Goal: Task Accomplishment & Management: Use online tool/utility

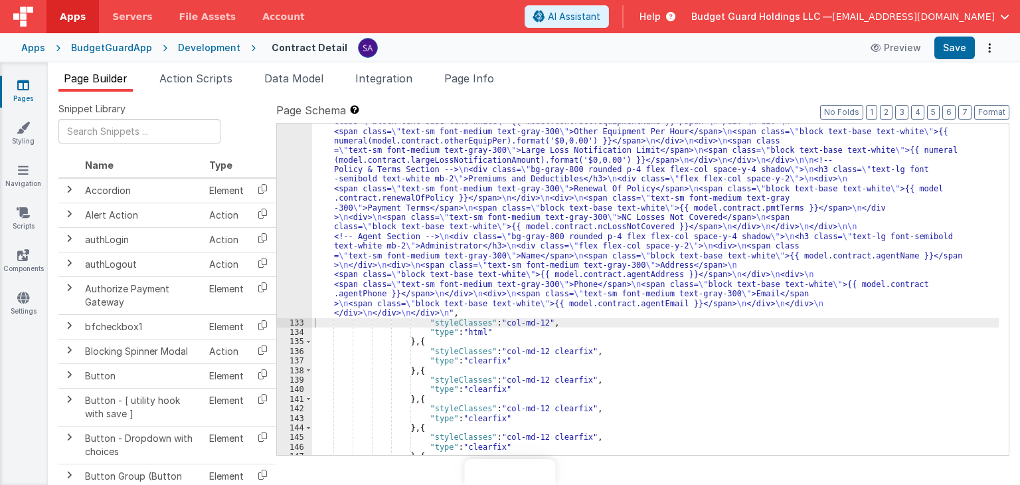
click at [540, 266] on div ""html" : "<!-- 3 sections in a single row, 3 columns, improved UI, responsive f…" at bounding box center [655, 350] width 687 height 618
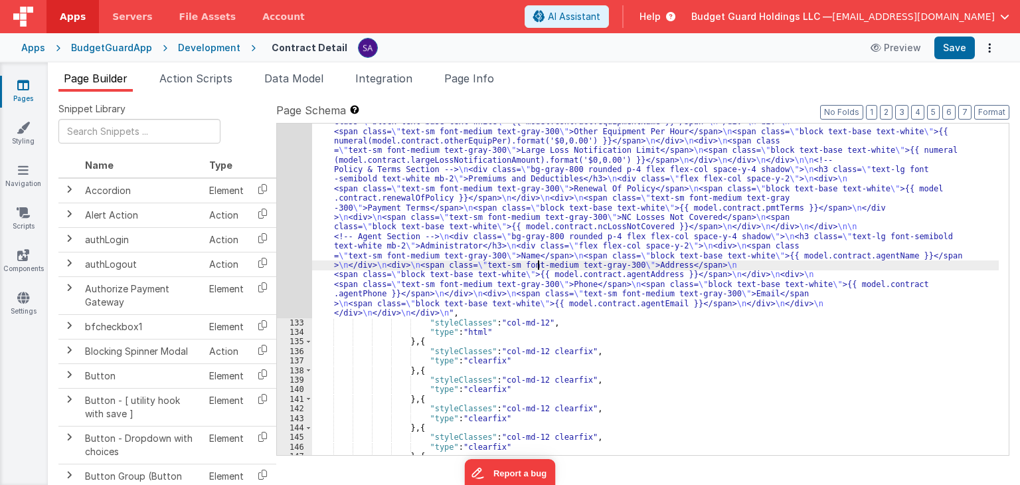
click at [290, 199] on div "132" at bounding box center [294, 180] width 35 height 278
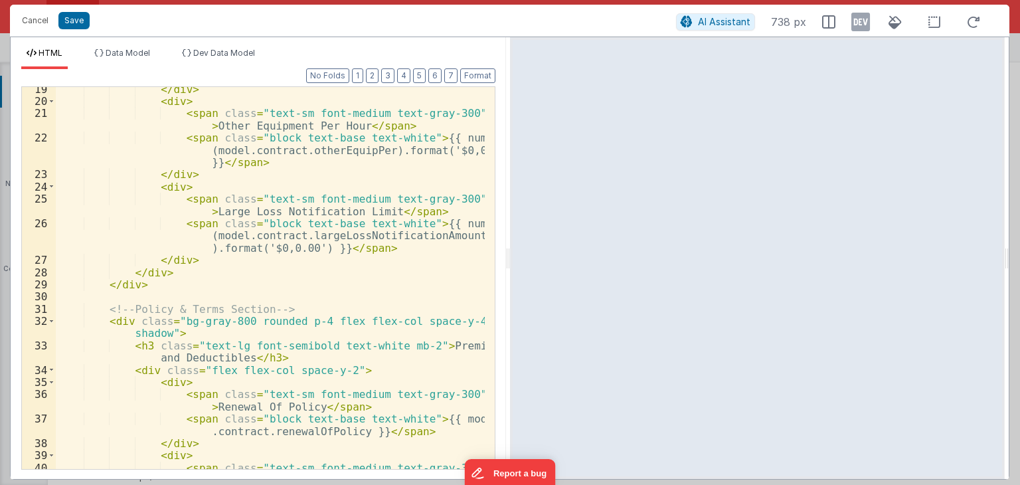
scroll to position [399, 0]
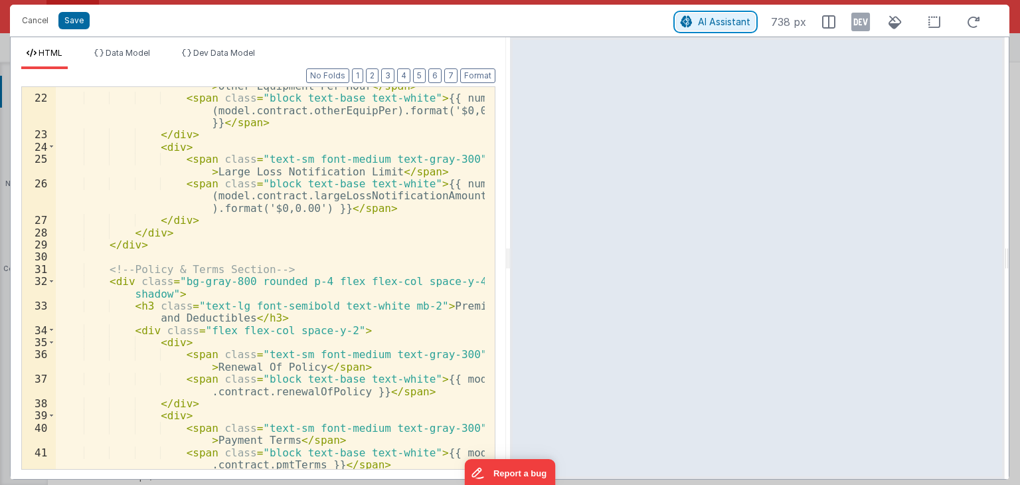
click at [701, 26] on span "AI Assistant" at bounding box center [724, 21] width 52 height 11
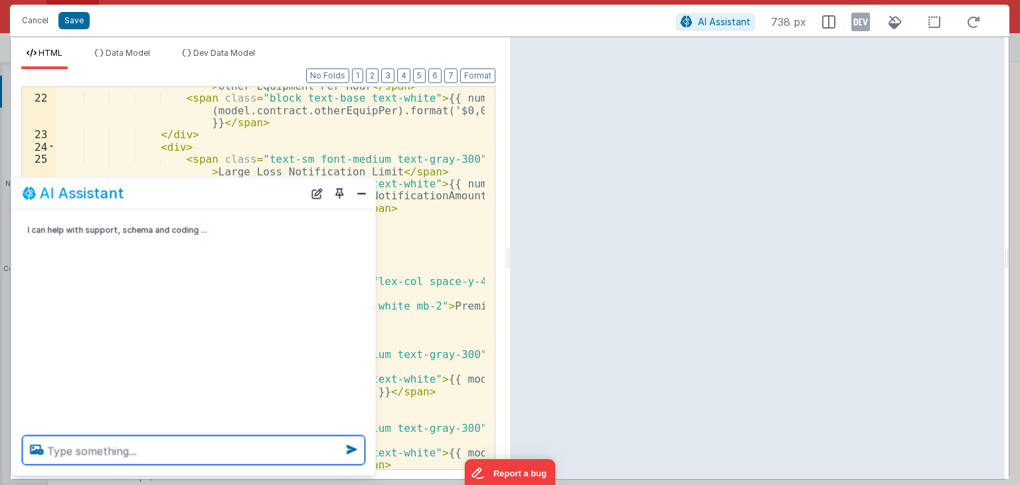
click at [258, 444] on textarea at bounding box center [194, 450] width 343 height 29
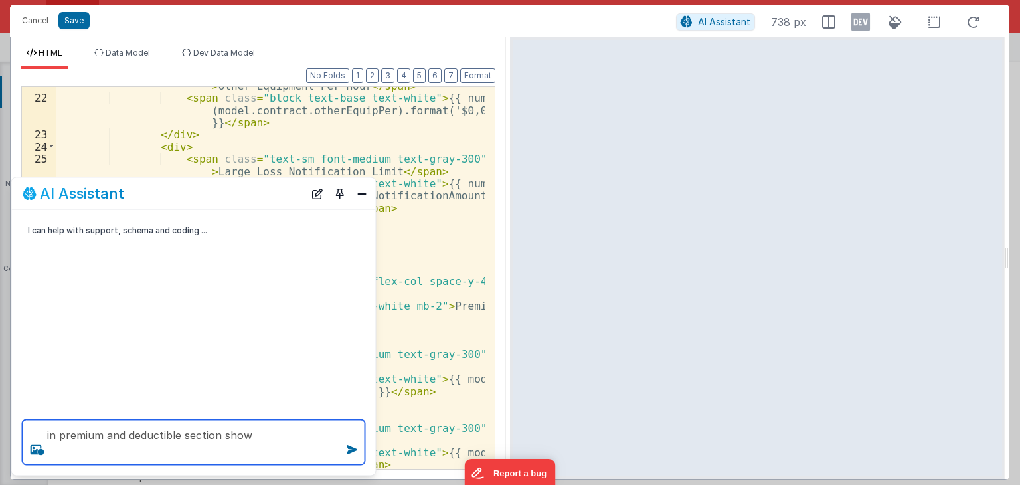
paste textarea "adjustedPremium"
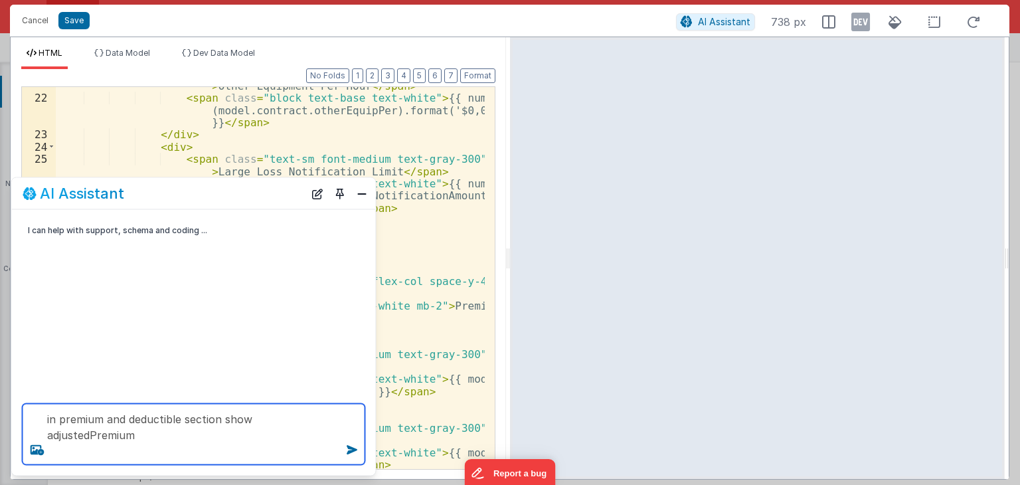
paste textarea "adjustedPremium"
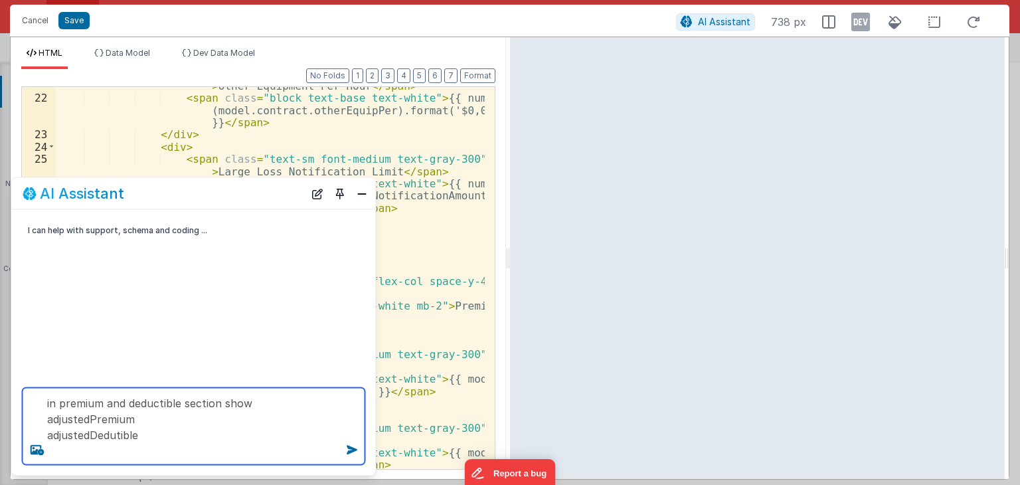
paste textarea "adjustedPremium"
drag, startPoint x: 120, startPoint y: 436, endPoint x: 41, endPoint y: 436, distance: 78.4
click at [41, 436] on textarea "in premium and deductible section show adjustedPremium adjustedDedutible anualP…" at bounding box center [194, 426] width 343 height 77
click at [139, 452] on textarea "in premium and deductible section show adjustedPremium adjustedDedutible anualP…" at bounding box center [194, 426] width 343 height 77
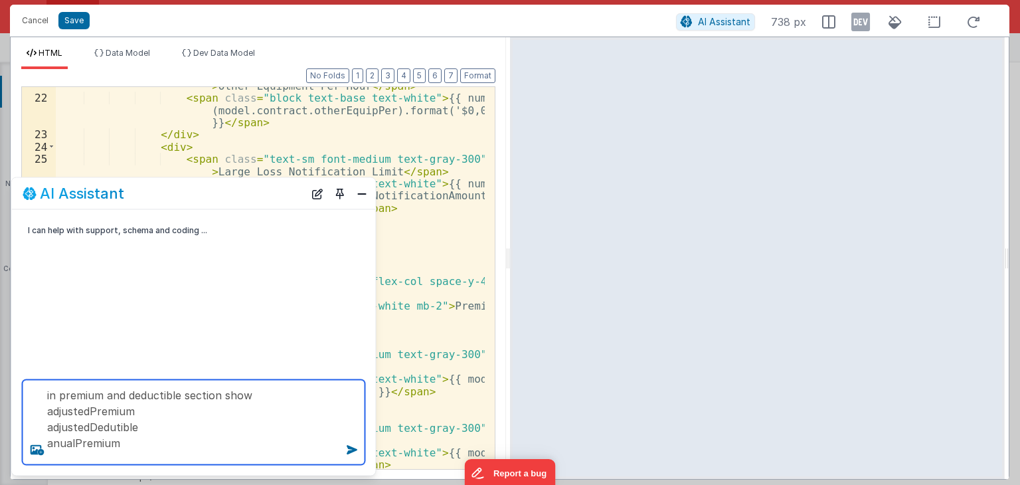
paste textarea "adjustedDedutible"
click at [116, 424] on textarea "in premium and deductible section show adjustedPremium adjustedDedutible anualP…" at bounding box center [194, 422] width 343 height 85
click at [106, 462] on textarea "in premium and deductible section show adjustedPremium adjustedDeductible anual…" at bounding box center [194, 422] width 343 height 85
click at [58, 443] on textarea "in premium and deductible section show adjustedPremium adjustedDeductible anual…" at bounding box center [194, 422] width 343 height 85
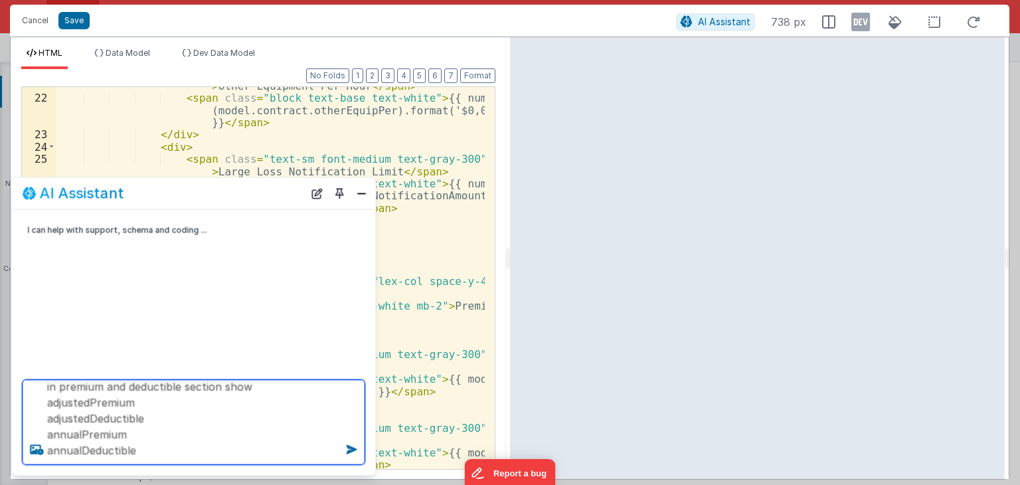
click at [238, 386] on textarea "in premium and deductible section show adjustedPremium adjustedDeductible annua…" at bounding box center [194, 422] width 343 height 85
type textarea "in premium and deductible section add adjustedPremium adjustedDeductible annual…"
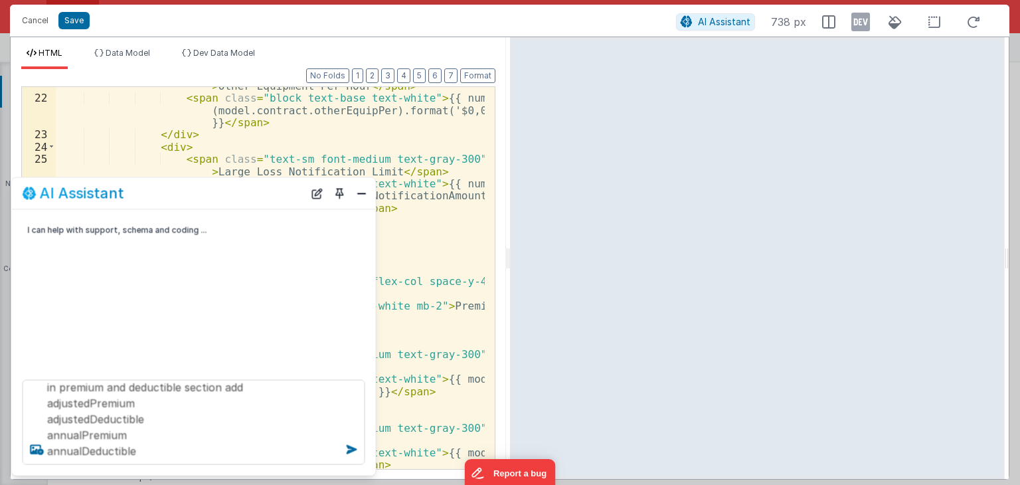
drag, startPoint x: 350, startPoint y: 444, endPoint x: 331, endPoint y: 444, distance: 18.6
click at [351, 444] on icon at bounding box center [351, 449] width 21 height 21
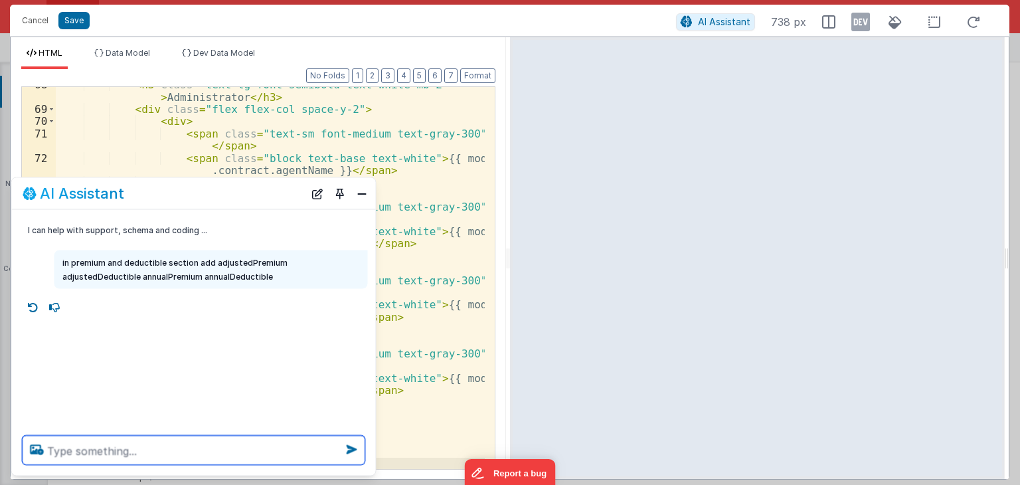
scroll to position [1291, 0]
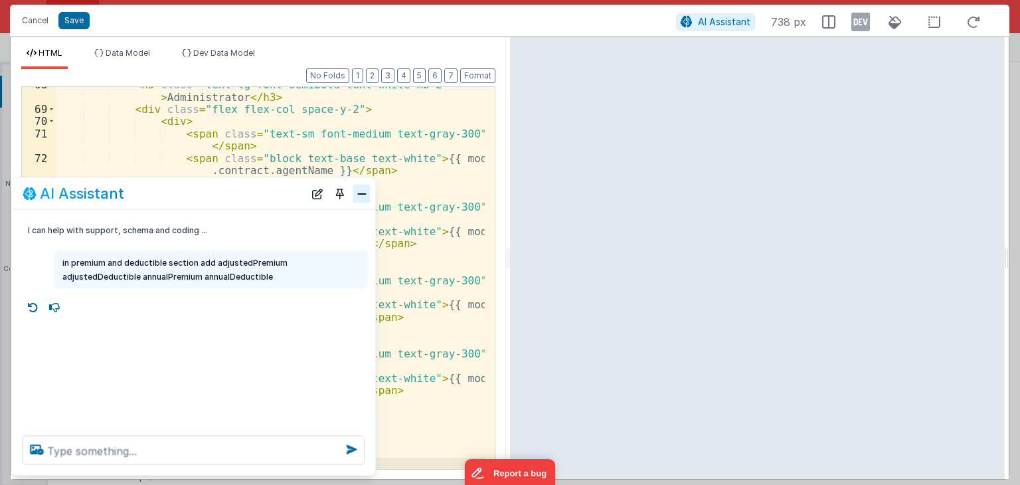
click at [359, 195] on button "Close" at bounding box center [361, 193] width 17 height 19
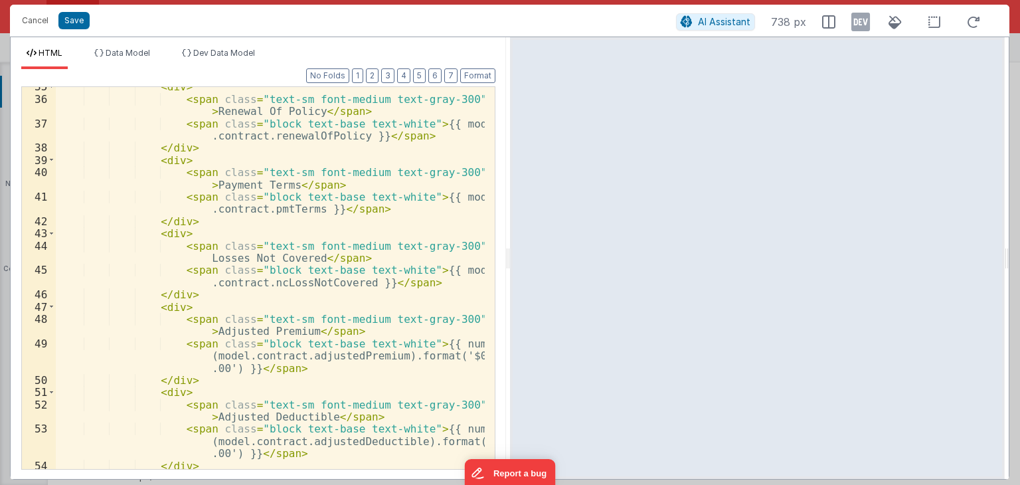
scroll to position [574, 0]
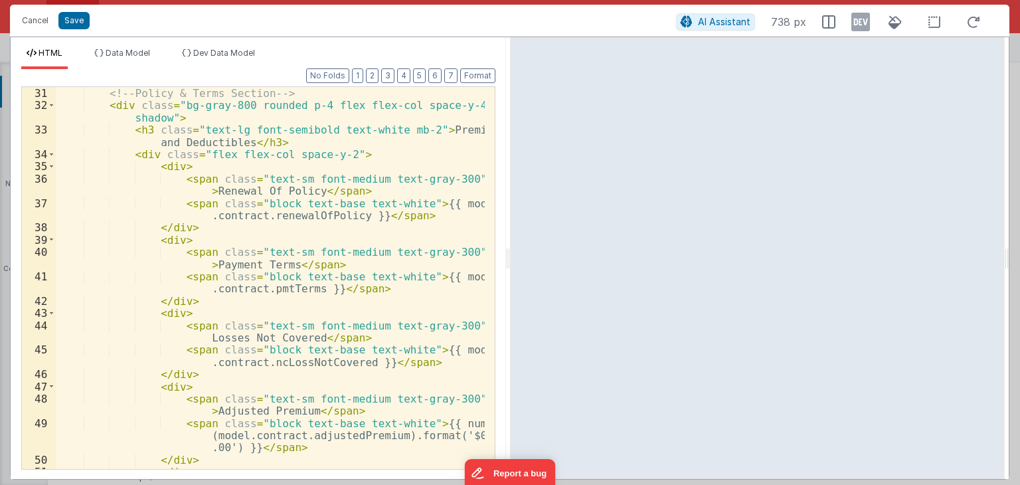
click at [170, 165] on div "<!-- Policy & Terms Section --> < div class = "bg-gray-800 rounded p-4 flex fle…" at bounding box center [270, 278] width 429 height 407
click at [177, 223] on div "<!-- Policy & Terms Section --> < div class = "bg-gray-800 rounded p-4 flex fle…" at bounding box center [270, 278] width 429 height 407
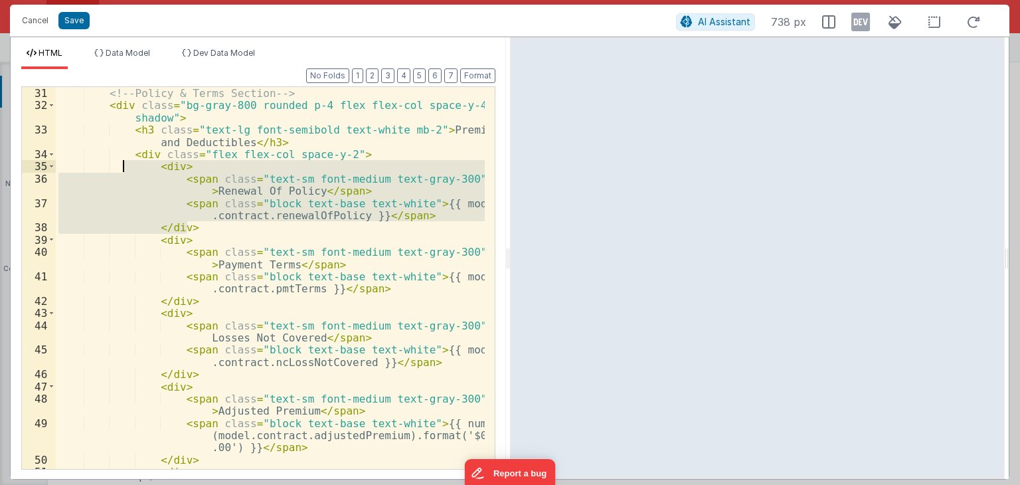
drag, startPoint x: 186, startPoint y: 228, endPoint x: 125, endPoint y: 167, distance: 86.9
click at [125, 167] on div "<!-- Policy & Terms Section --> < div class = "bg-gray-800 rounded p-4 flex fle…" at bounding box center [270, 278] width 429 height 407
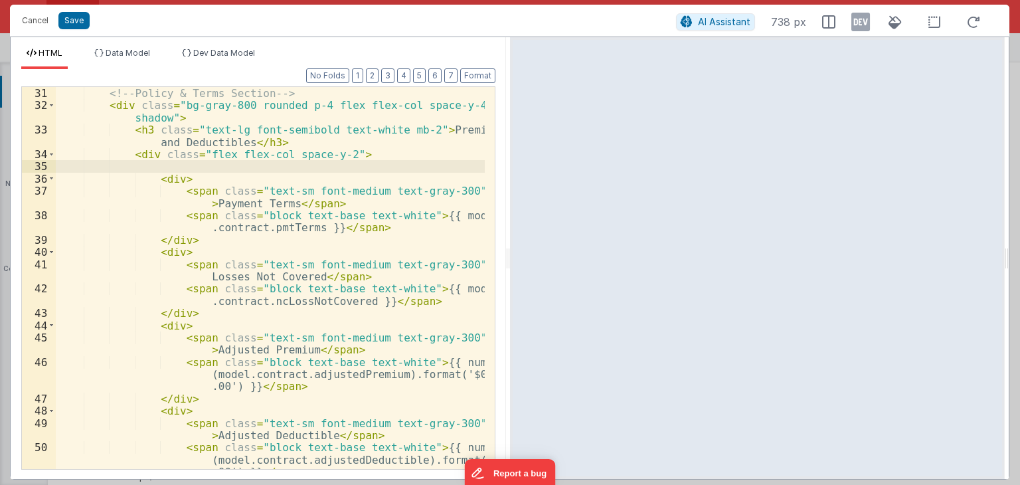
click at [161, 181] on div "<!-- Policy & Terms Section --> < div class = "bg-gray-800 rounded p-4 flex fle…" at bounding box center [270, 291] width 429 height 432
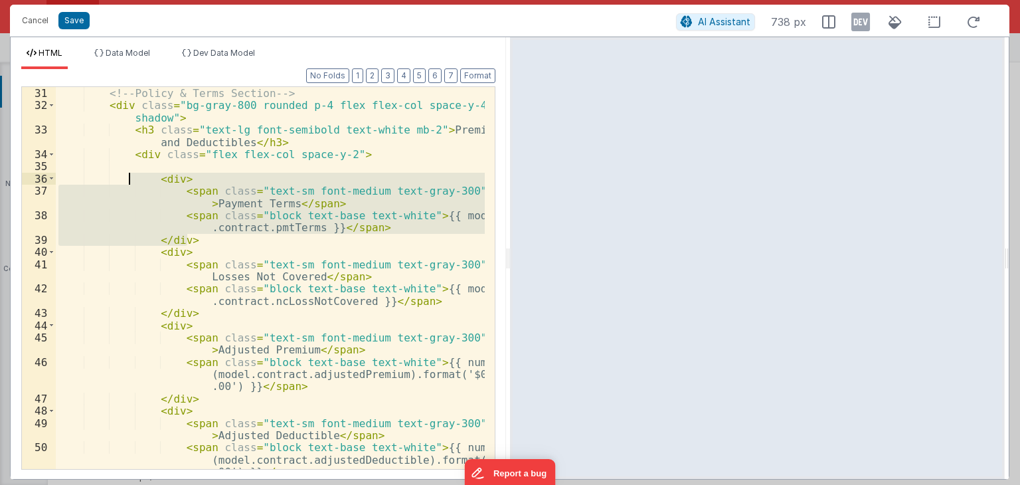
drag, startPoint x: 195, startPoint y: 240, endPoint x: 128, endPoint y: 174, distance: 94.4
click at [128, 174] on div "<!-- Policy & Terms Section --> < div class = "bg-gray-800 rounded p-4 flex fle…" at bounding box center [270, 291] width 429 height 432
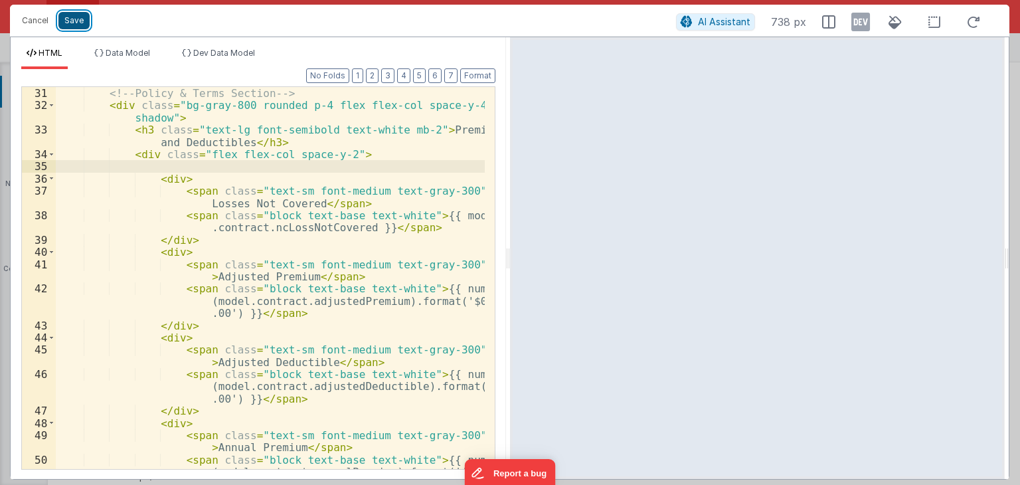
click at [78, 24] on button "Save" at bounding box center [73, 20] width 31 height 17
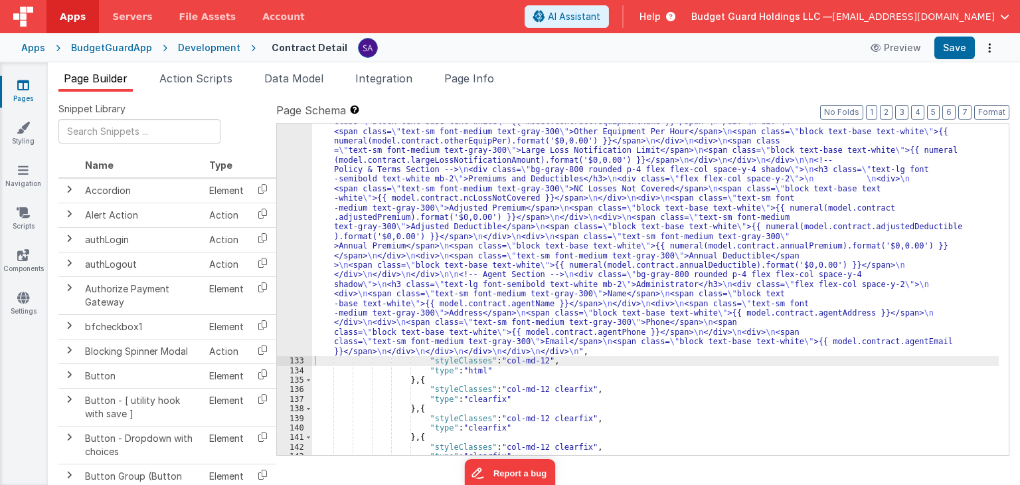
click at [955, 60] on div "Apps BudgetGuardApp Development Contract Detail Preview Save" at bounding box center [510, 47] width 1020 height 29
click at [955, 52] on button "Save" at bounding box center [955, 48] width 41 height 23
drag, startPoint x: 994, startPoint y: 107, endPoint x: 948, endPoint y: 94, distance: 47.5
click at [994, 107] on button "Format" at bounding box center [991, 112] width 35 height 15
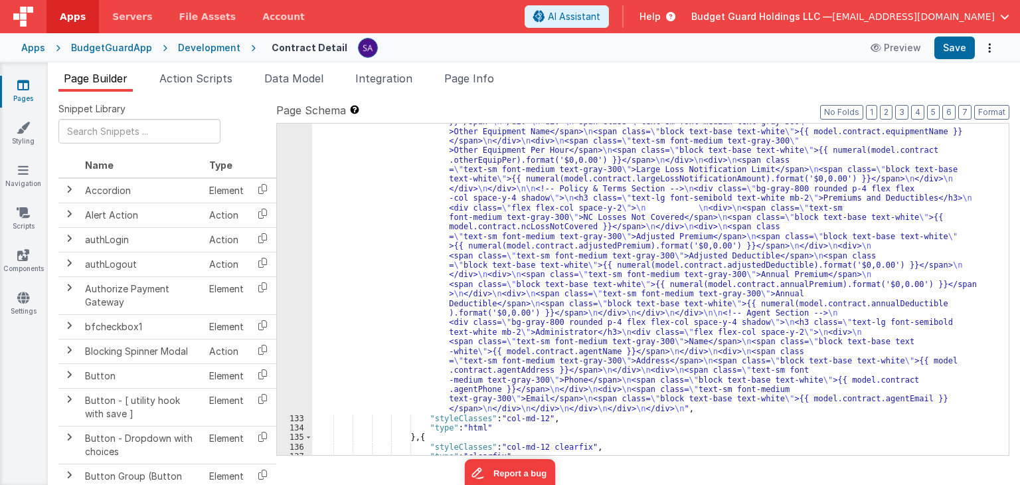
click at [807, 69] on div "Page Builder Action Scripts Data Model Integration Page Info Snippet Library Na…" at bounding box center [534, 273] width 972 height 422
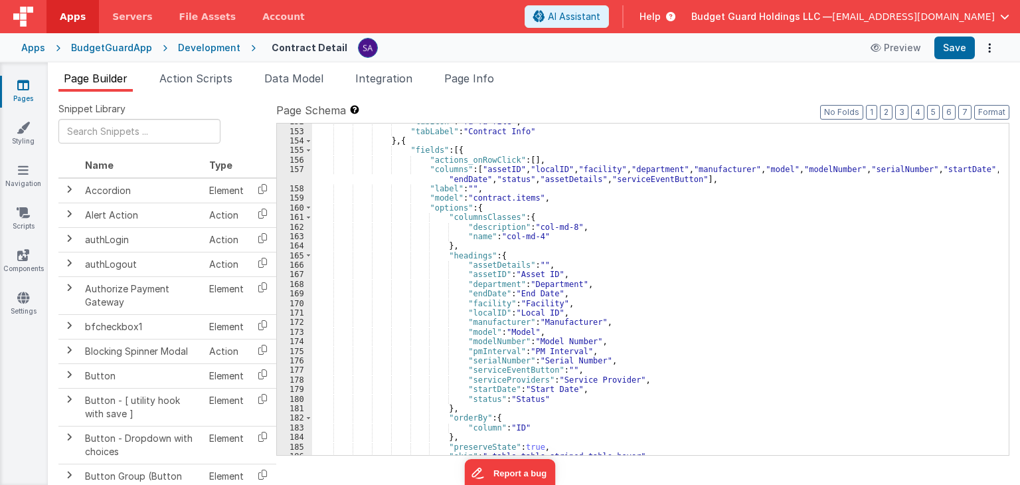
scroll to position [1734, 0]
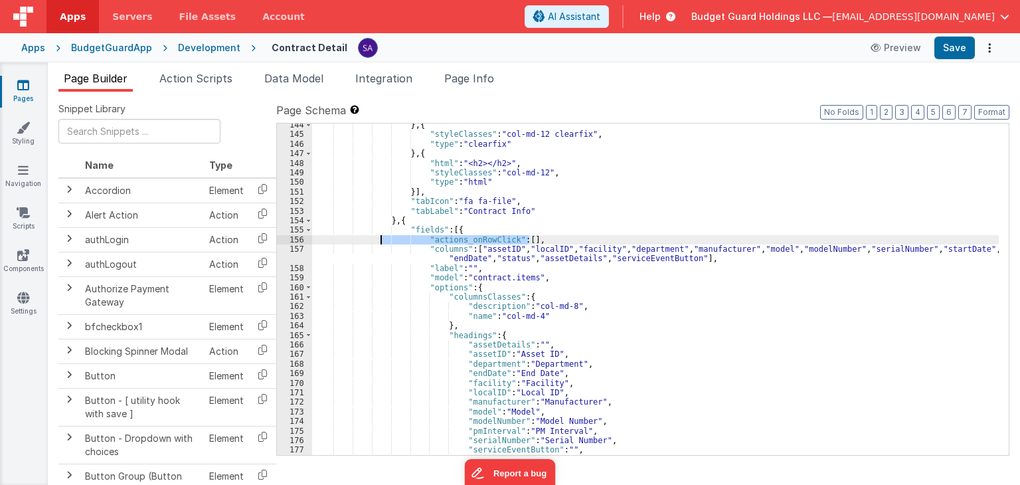
drag, startPoint x: 544, startPoint y: 236, endPoint x: 382, endPoint y: 238, distance: 162.1
click at [382, 238] on div "} , { "styleClasses" : "col-md-12 clearfix" , "type" : "clearfix" } , { "html" …" at bounding box center [655, 295] width 687 height 351
click at [956, 46] on button "Save" at bounding box center [955, 48] width 41 height 23
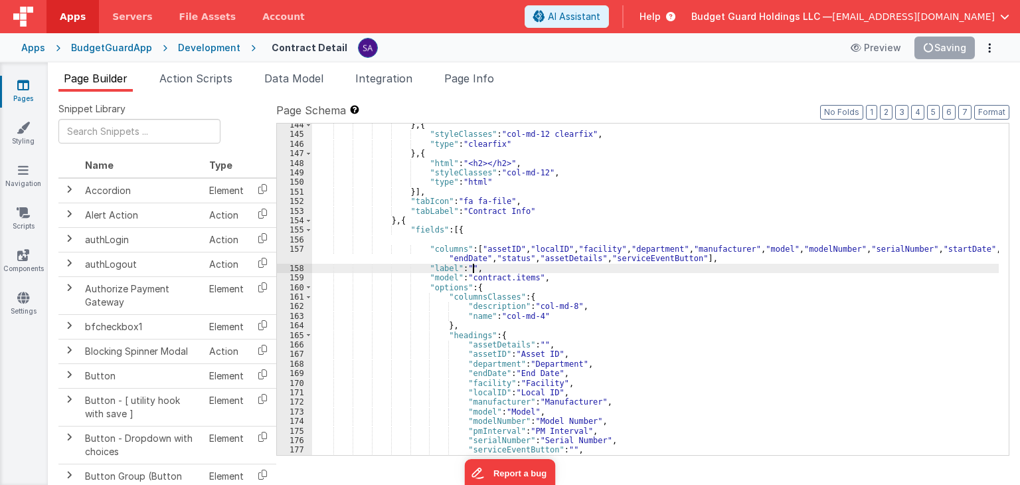
click at [563, 269] on div "} , { "styleClasses" : "col-md-12 clearfix" , "type" : "clearfix" } , { "html" …" at bounding box center [655, 295] width 687 height 351
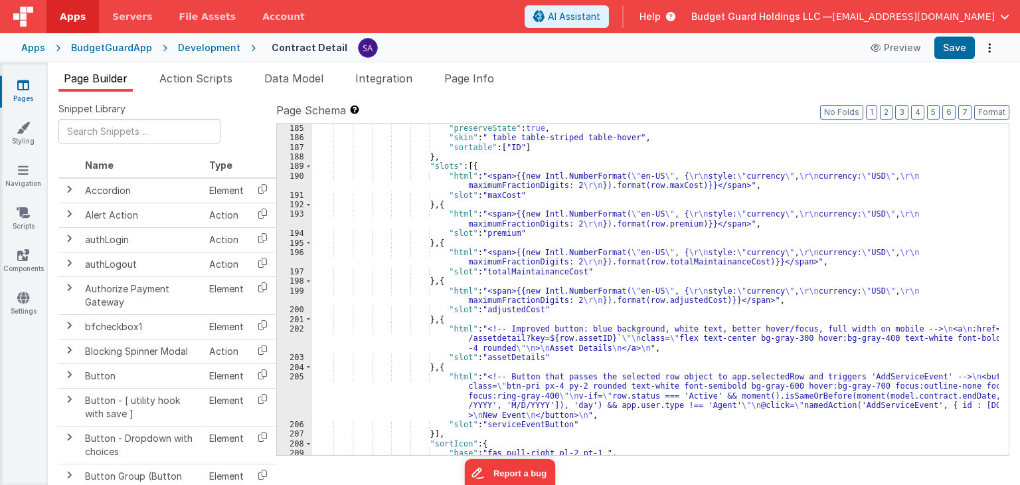
scroll to position [2093, 0]
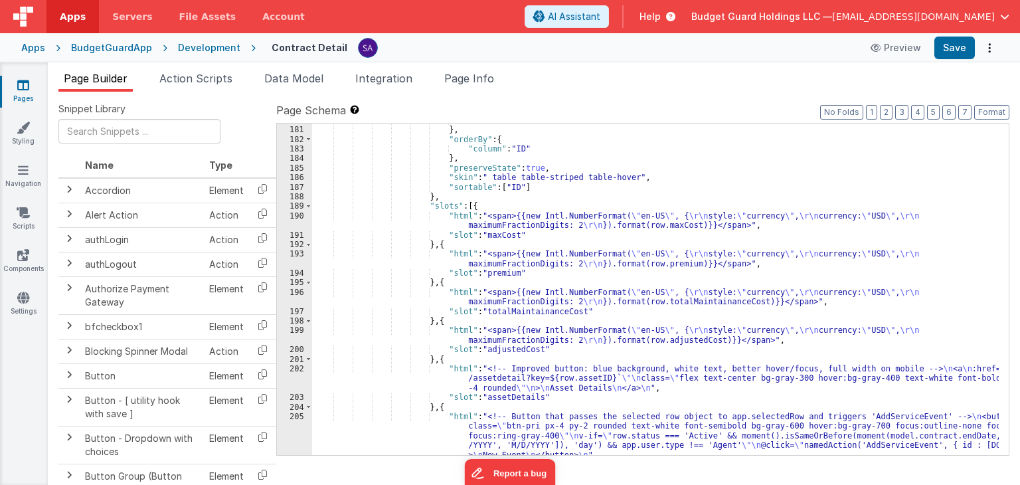
click at [434, 204] on div ""status" : "Status" } , "orderBy" : { "column" : "ID" } , "preserveState" : tru…" at bounding box center [655, 310] width 687 height 389
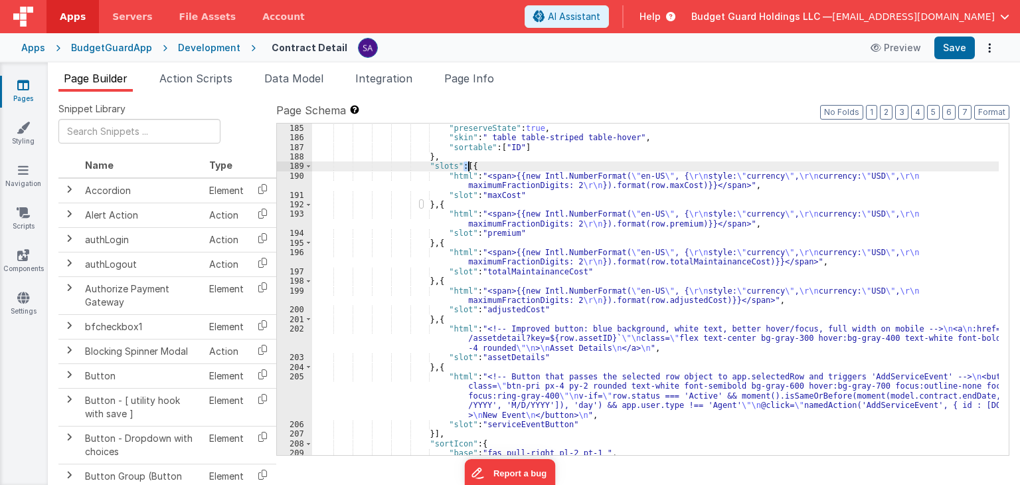
click at [468, 166] on div ""preserveState" : true , "skin" : " table table-striped table-hover" , "sortabl…" at bounding box center [655, 299] width 687 height 351
click at [476, 258] on div ""preserveState" : true , "skin" : " table table-striped table-hover" , "sortabl…" at bounding box center [655, 299] width 687 height 351
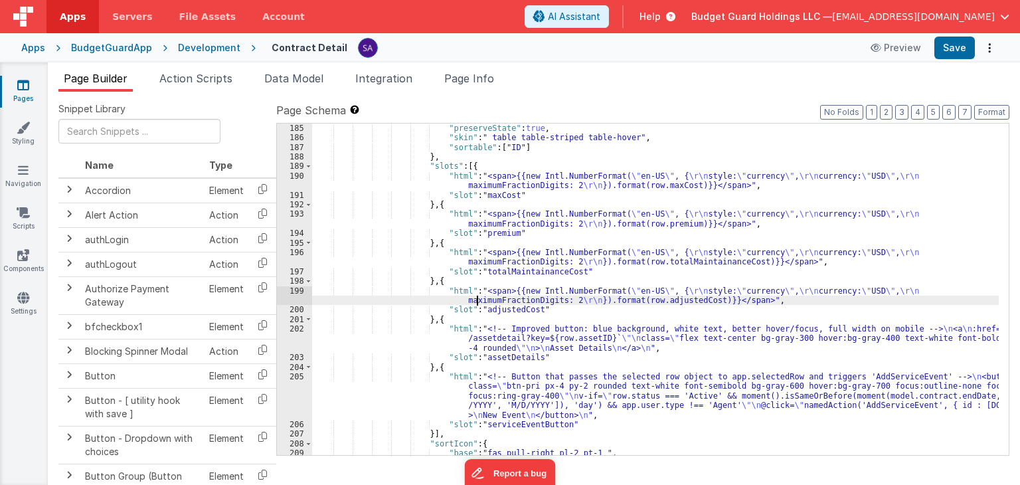
click at [477, 298] on div ""preserveState" : true , "skin" : " table table-striped table-hover" , "sortabl…" at bounding box center [655, 299] width 687 height 351
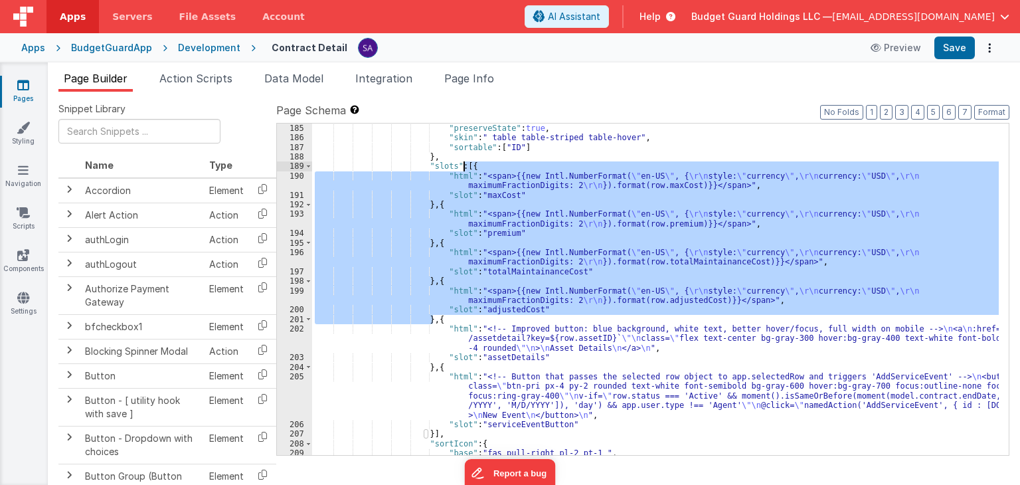
drag, startPoint x: 431, startPoint y: 321, endPoint x: 465, endPoint y: 164, distance: 161.0
click at [465, 164] on div ""preserveState" : true , "skin" : " table table-striped table-hover" , "sortabl…" at bounding box center [655, 299] width 687 height 351
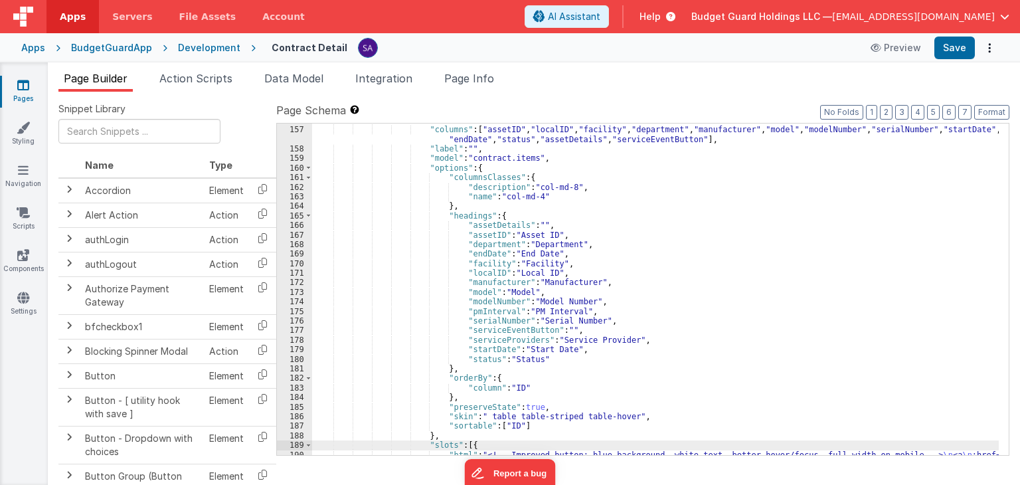
scroll to position [1774, 0]
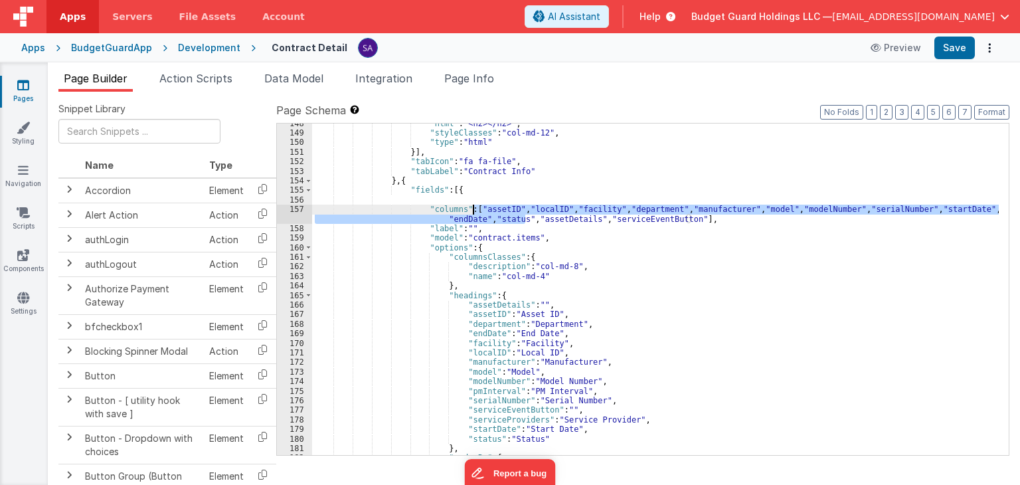
drag, startPoint x: 524, startPoint y: 218, endPoint x: 474, endPoint y: 209, distance: 51.3
click at [474, 209] on div ""html" : "<h2></h2>" , "styleClasses" : "col-md-12" , "type" : "html" }] , "tab…" at bounding box center [655, 294] width 687 height 351
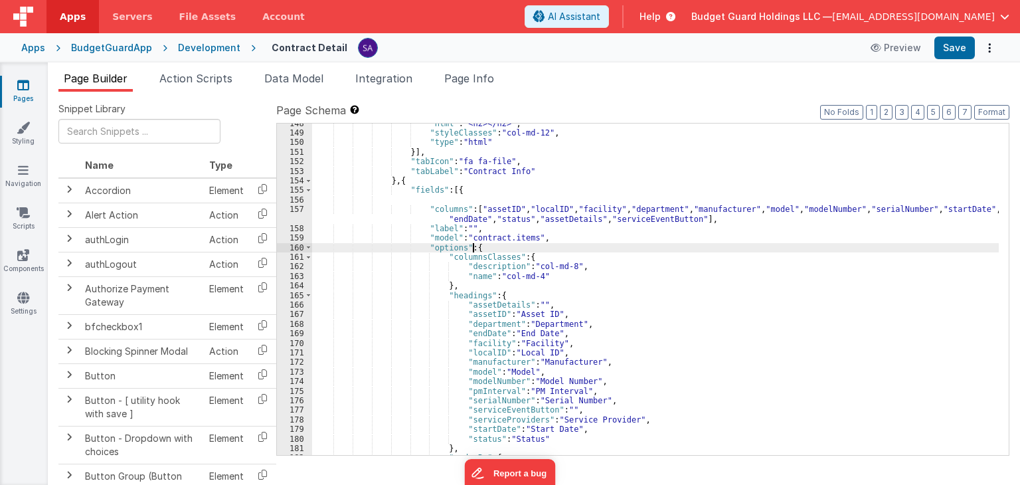
click at [565, 246] on div ""html" : "<h2></h2>" , "styleClasses" : "col-md-12" , "type" : "html" }] , "tab…" at bounding box center [655, 294] width 687 height 351
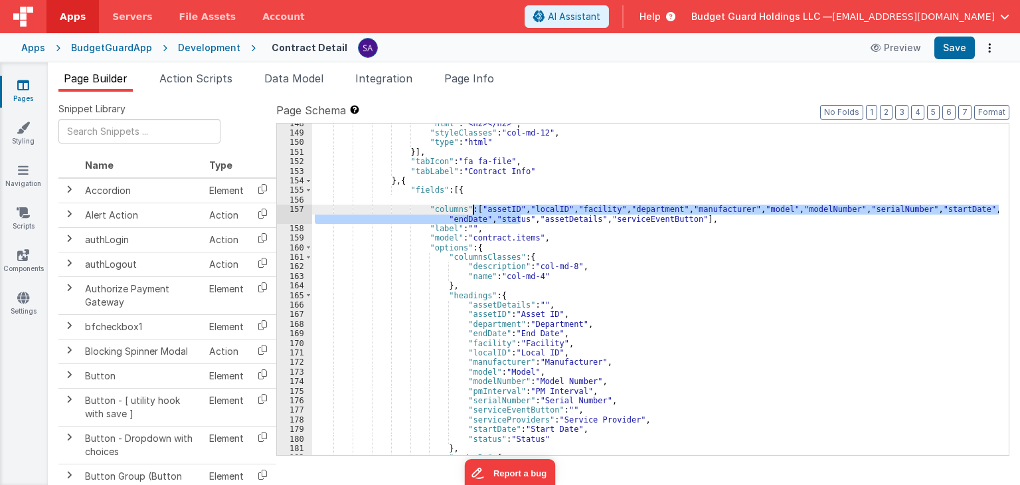
drag, startPoint x: 519, startPoint y: 219, endPoint x: 474, endPoint y: 210, distance: 46.1
click at [474, 210] on div ""html" : "<h2></h2>" , "styleClasses" : "col-md-12" , "type" : "html" }] , "tab…" at bounding box center [655, 294] width 687 height 351
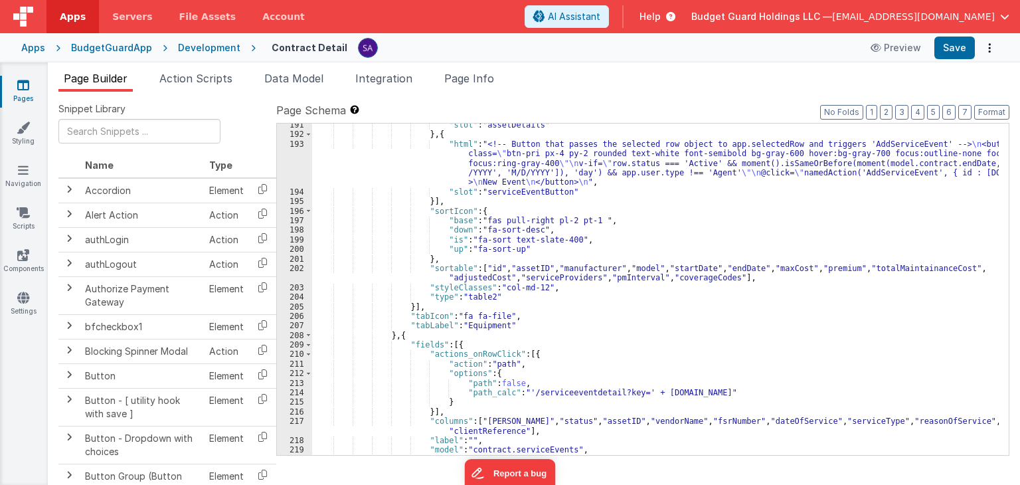
scroll to position [2252, 0]
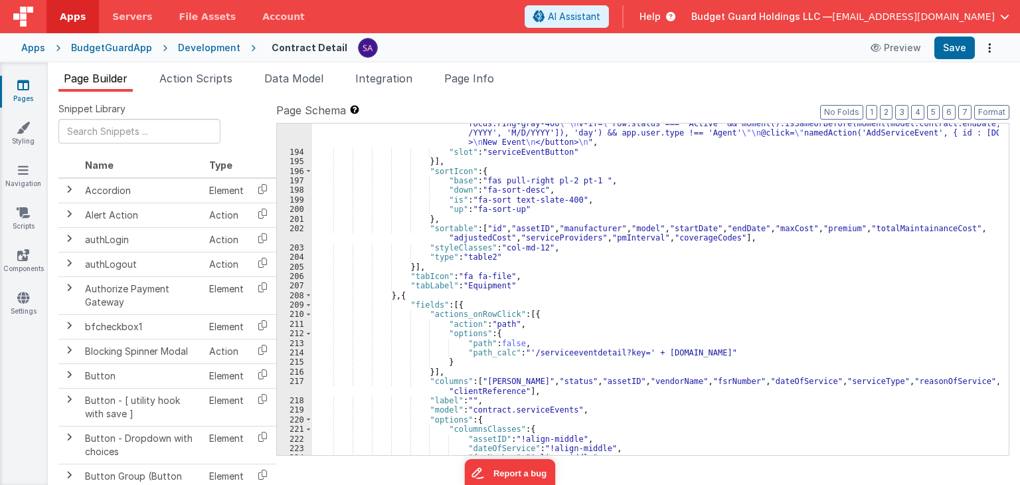
click at [497, 223] on div ""html" : "<!-- Button that passes the selected row object to app.selectedRow an…" at bounding box center [655, 294] width 687 height 389
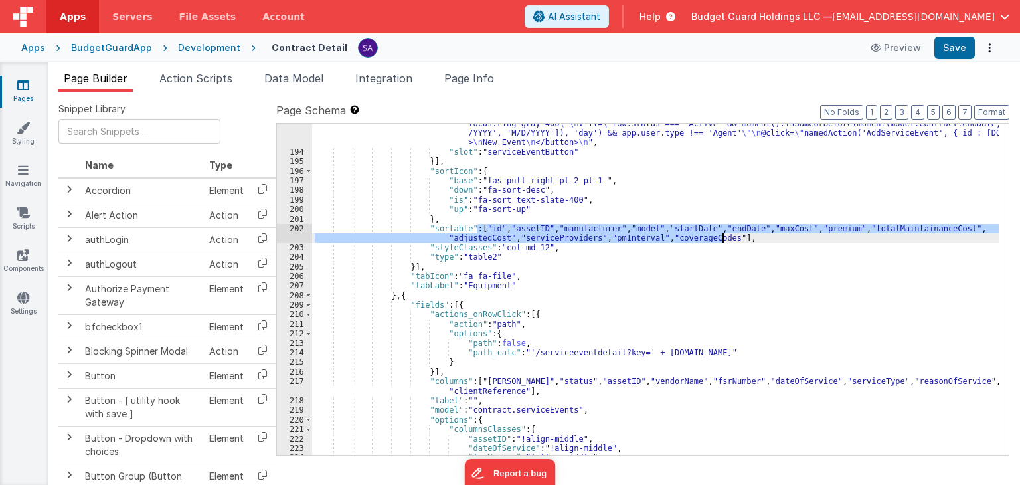
drag, startPoint x: 478, startPoint y: 229, endPoint x: 720, endPoint y: 236, distance: 241.9
click at [720, 236] on div ""html" : "<!-- Button that passes the selected row object to app.selectedRow an…" at bounding box center [655, 294] width 687 height 389
click at [719, 236] on div ""html" : "<!-- Button that passes the selected row object to app.selectedRow an…" at bounding box center [655, 289] width 687 height 331
drag, startPoint x: 723, startPoint y: 238, endPoint x: 476, endPoint y: 228, distance: 247.3
click at [476, 228] on div ""html" : "<!-- Button that passes the selected row object to app.selectedRow an…" at bounding box center [655, 294] width 687 height 389
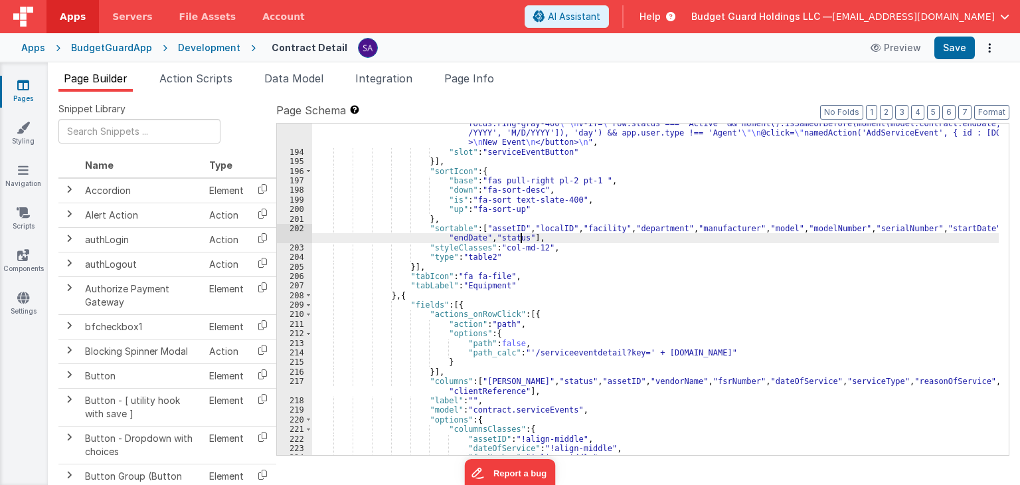
scroll to position [2292, 0]
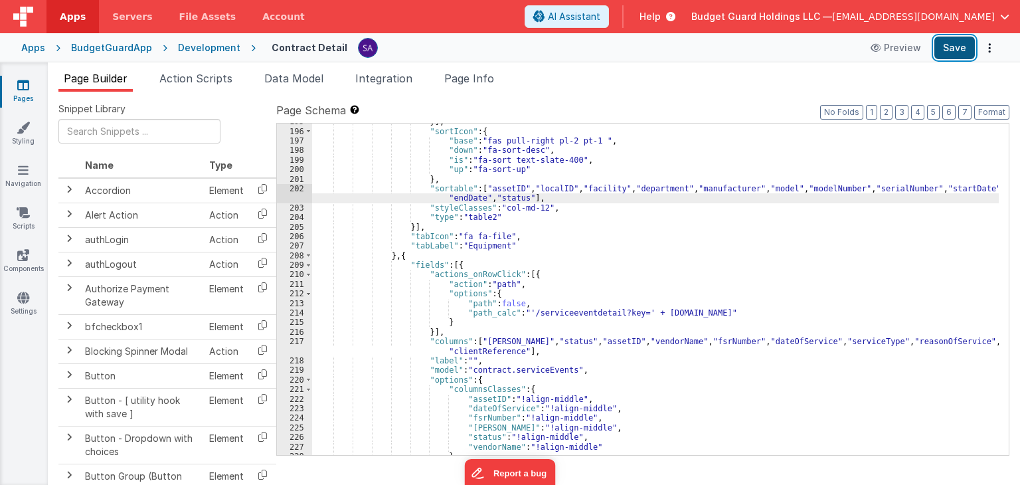
click at [967, 45] on button "Save" at bounding box center [955, 48] width 41 height 23
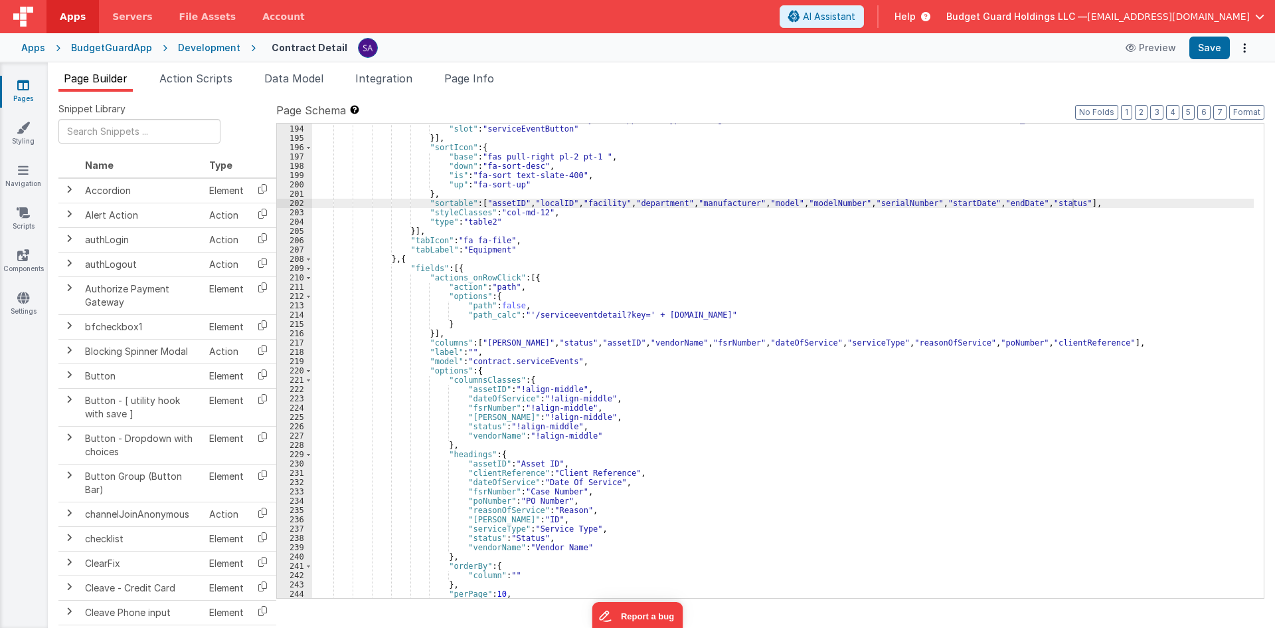
scroll to position [1984, 0]
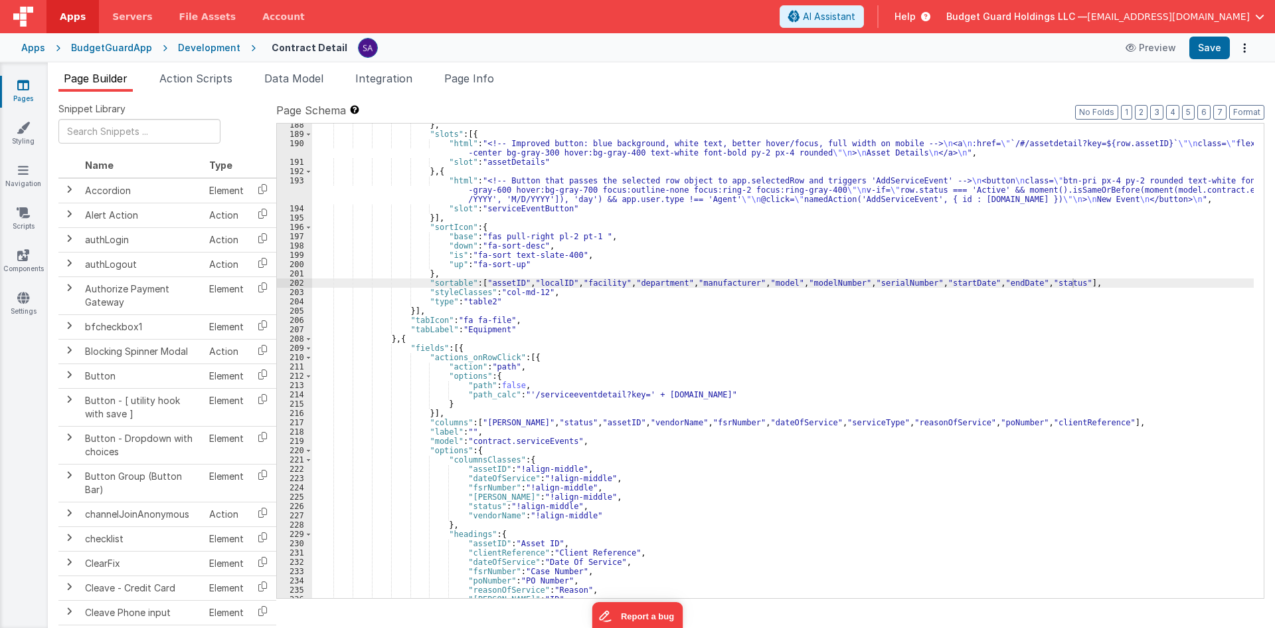
click at [200, 45] on div "Development" at bounding box center [209, 47] width 62 height 13
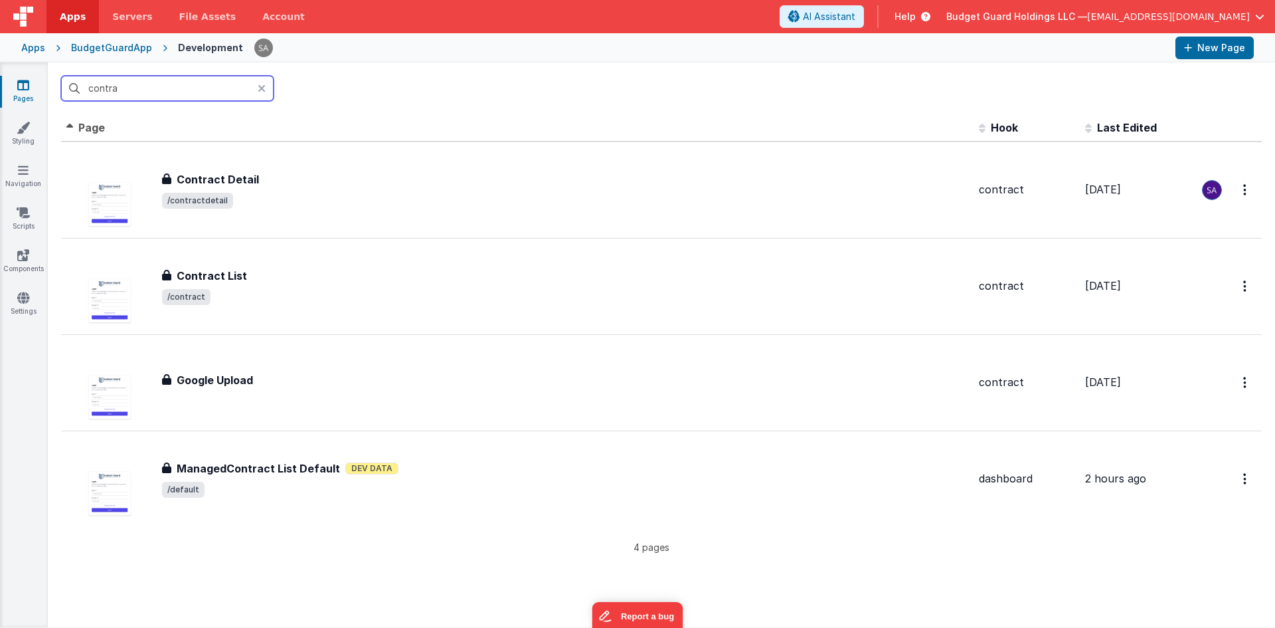
click at [209, 96] on input "contra" at bounding box center [167, 88] width 213 height 25
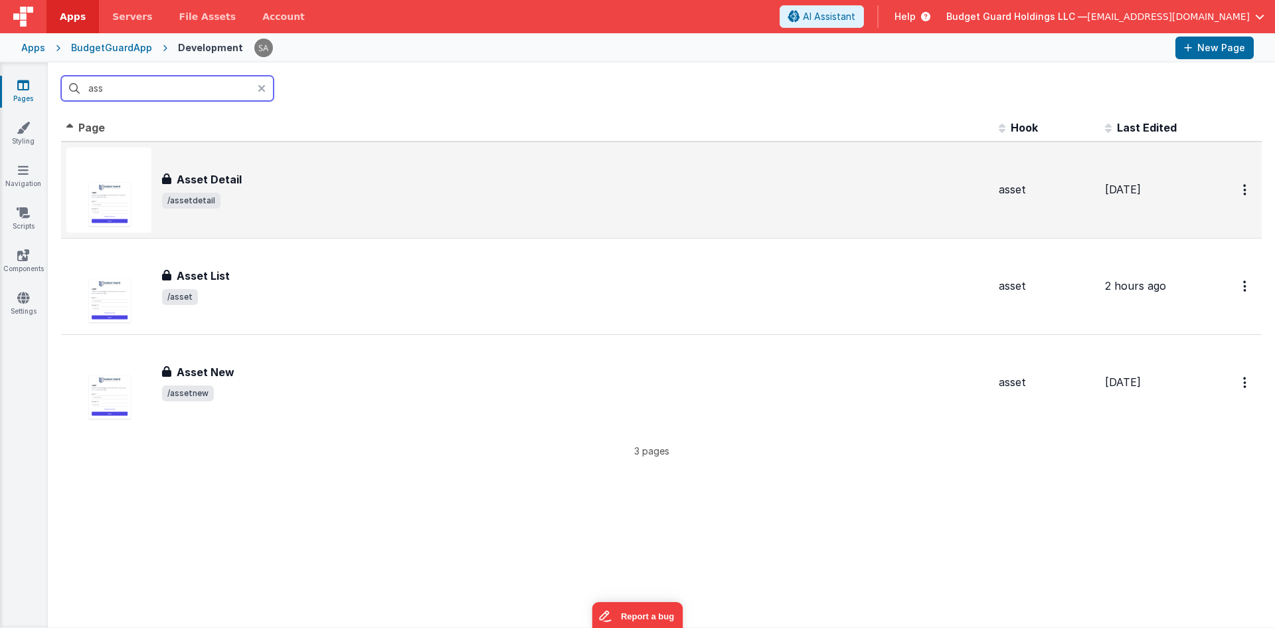
type input "ass"
click at [236, 200] on span "/assetdetail" at bounding box center [575, 201] width 826 height 16
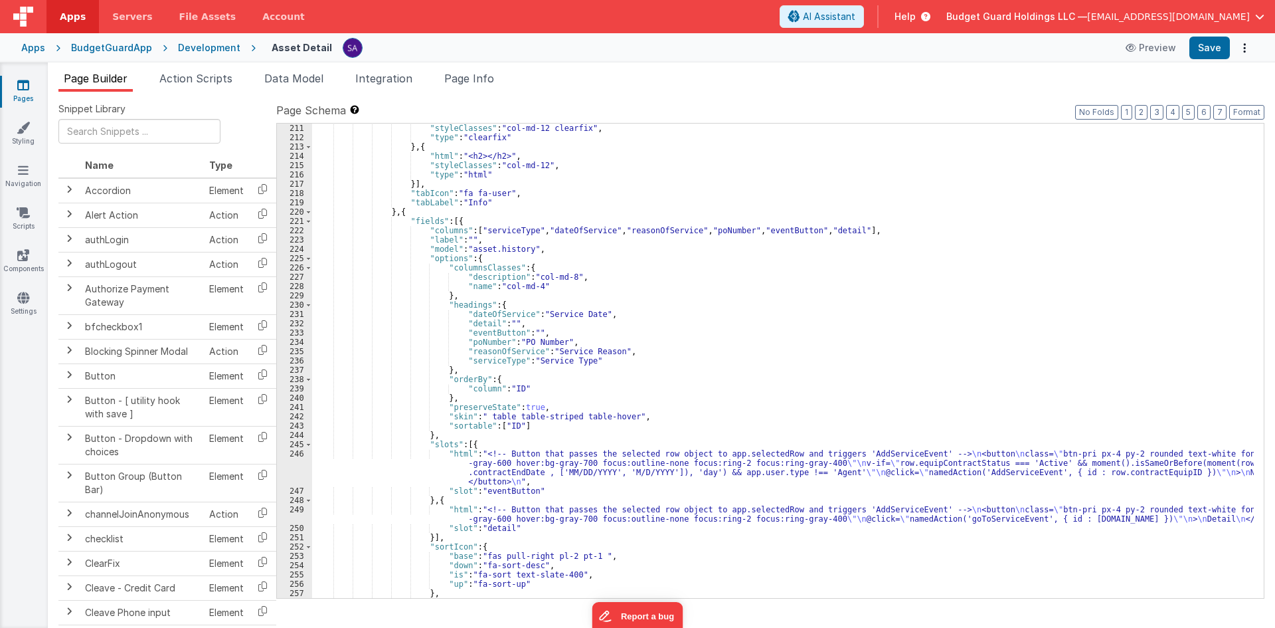
scroll to position [1913, 0]
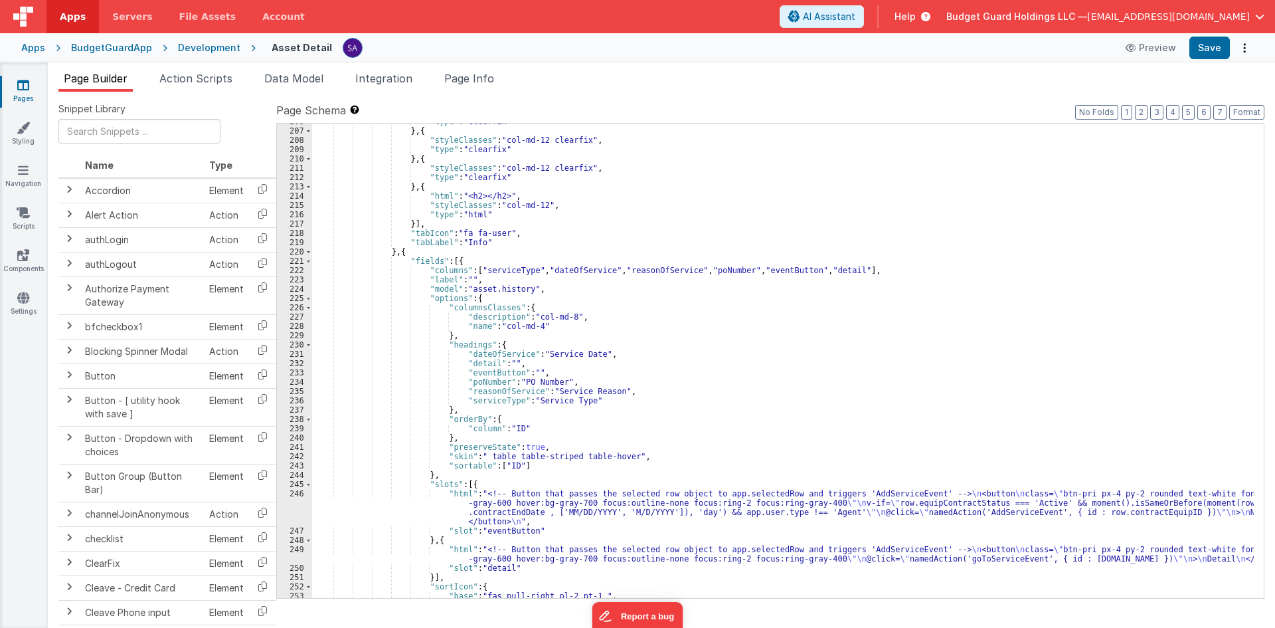
click at [472, 268] on div ""type" : "clearfix" } , { "styleClasses" : "col-md-12 clearfix" , "type" : "cle…" at bounding box center [783, 363] width 942 height 493
paste textarea
click at [508, 266] on div ""type" : "clearfix" } , { "styleClasses" : "col-md-12 clearfix" , "type" : "cle…" at bounding box center [783, 363] width 942 height 493
click at [547, 272] on div ""type" : "clearfix" } , { "styleClasses" : "col-md-12 clearfix" , "type" : "cle…" at bounding box center [783, 363] width 942 height 493
click at [549, 268] on div ""type" : "clearfix" } , { "styleClasses" : "col-md-12 clearfix" , "type" : "cle…" at bounding box center [783, 363] width 942 height 493
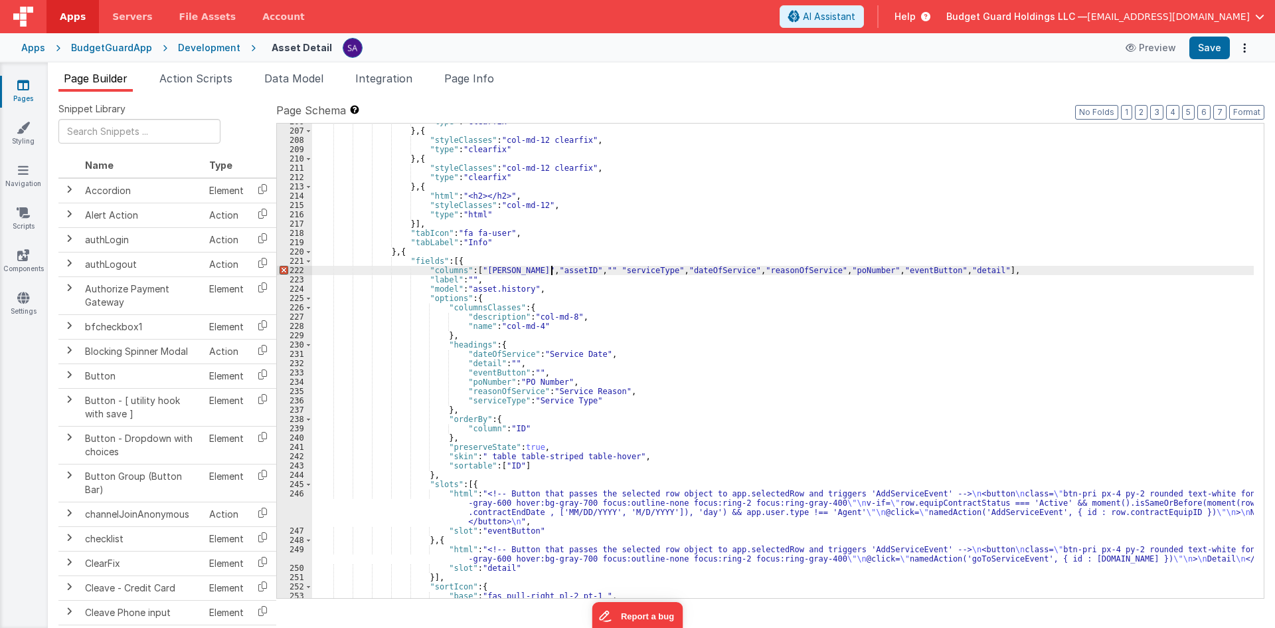
paste textarea
click at [606, 269] on div ""type" : "clearfix" } , { "styleClasses" : "col-md-12 clearfix" , "type" : "cle…" at bounding box center [783, 363] width 942 height 493
click at [658, 271] on div ""type" : "clearfix" } , { "styleClasses" : "col-md-12 clearfix" , "type" : "cle…" at bounding box center [783, 363] width 942 height 493
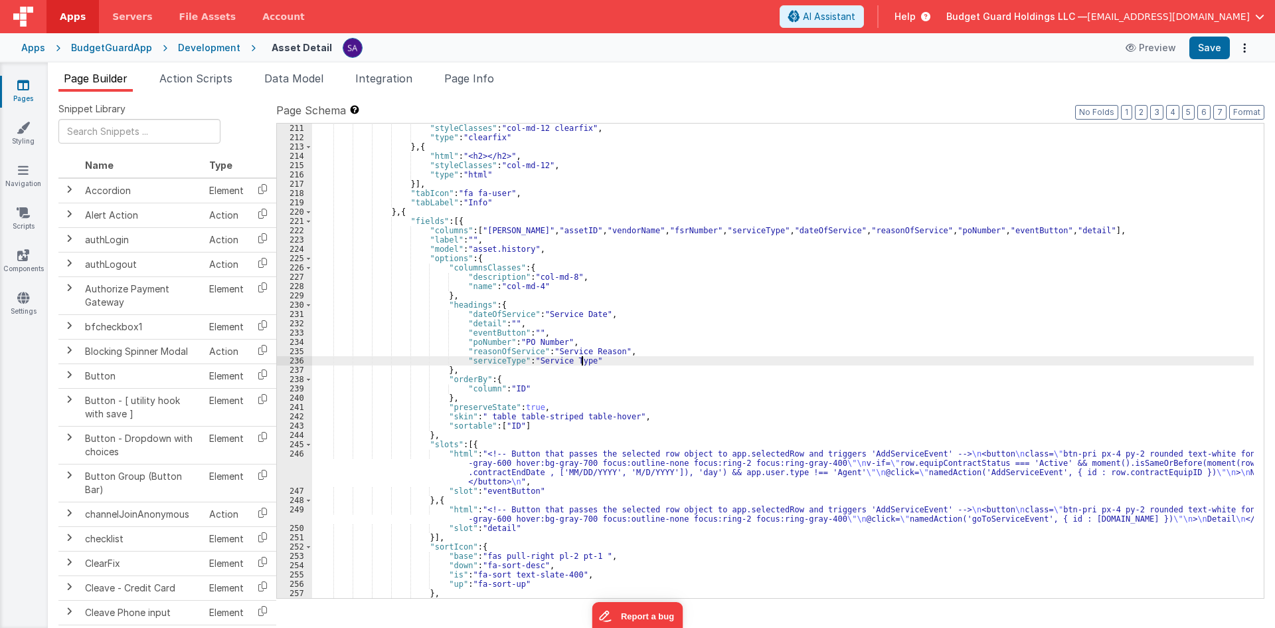
click at [605, 364] on div ""styleClasses" : "col-md-12 clearfix" , "type" : "clearfix" } , { "html" : "<h2…" at bounding box center [783, 370] width 942 height 493
drag, startPoint x: 658, startPoint y: 228, endPoint x: 473, endPoint y: 226, distance: 184.7
click at [473, 226] on div ""styleClasses" : "col-md-12 clearfix" , "type" : "clearfix" } , { "html" : "<h2…" at bounding box center [783, 370] width 942 height 493
click at [589, 359] on div ""styleClasses" : "col-md-12 clearfix" , "type" : "clearfix" } , { "html" : "<h2…" at bounding box center [783, 370] width 942 height 493
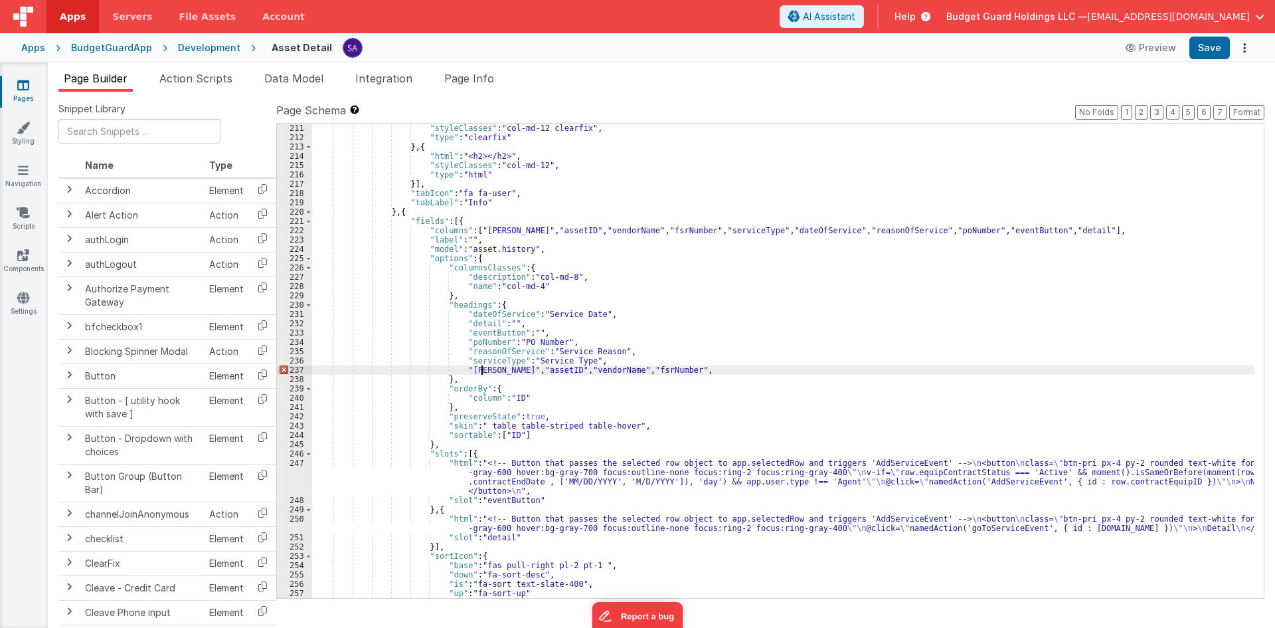
click at [484, 371] on div ""styleClasses" : "col-md-12 clearfix" , "type" : "clearfix" } , { "html" : "<h2…" at bounding box center [783, 370] width 942 height 493
click at [486, 371] on div ""styleClasses" : "col-md-12 clearfix" , "type" : "clearfix" } , { "html" : "<h2…" at bounding box center [783, 370] width 942 height 493
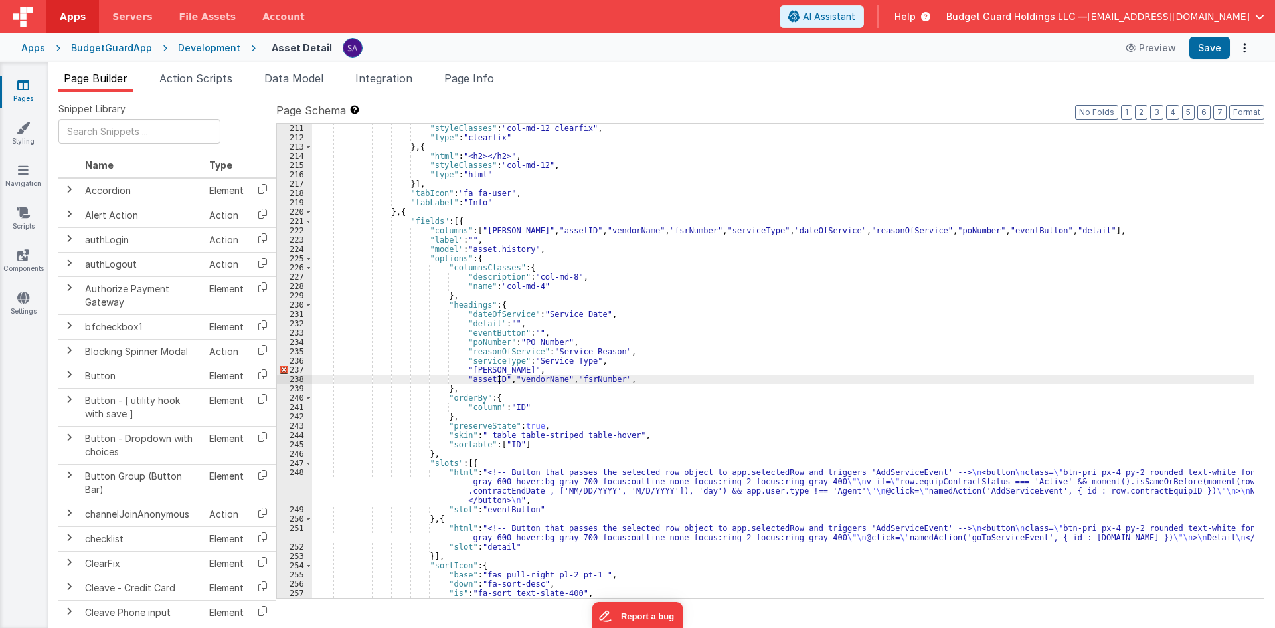
click at [498, 381] on div ""styleClasses" : "col-md-12 clearfix" , "type" : "clearfix" } , { "html" : "<h2…" at bounding box center [783, 370] width 942 height 493
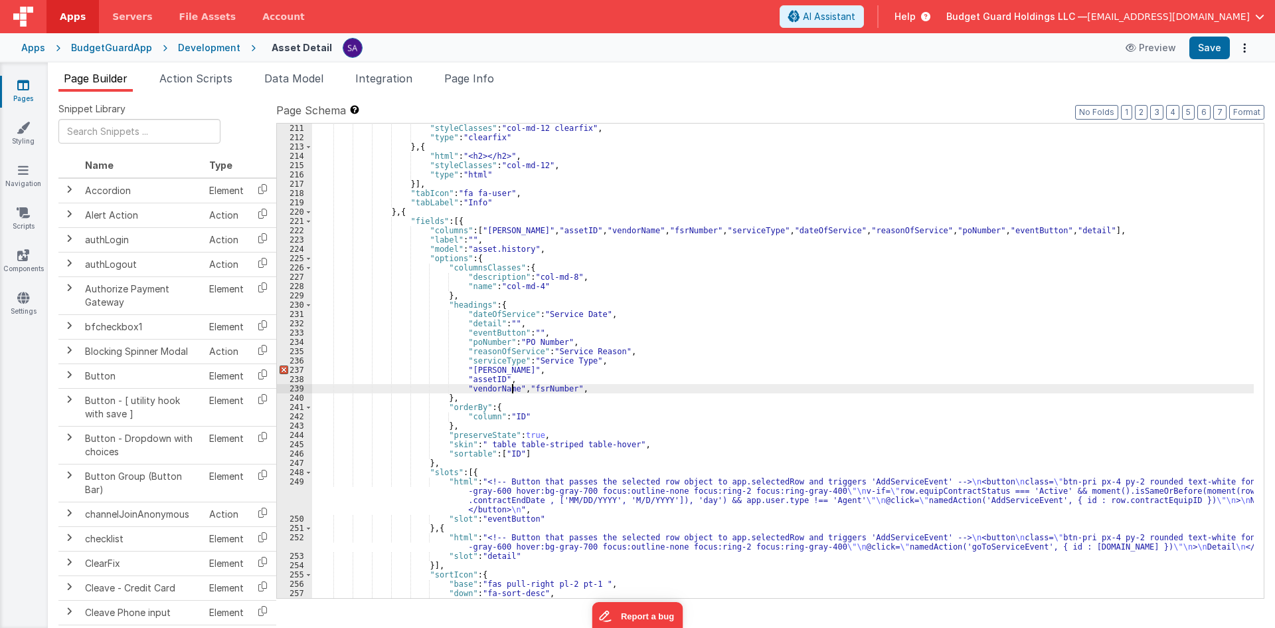
click at [511, 392] on div ""styleClasses" : "col-md-12 clearfix" , "type" : "clearfix" } , { "html" : "<h2…" at bounding box center [783, 370] width 942 height 493
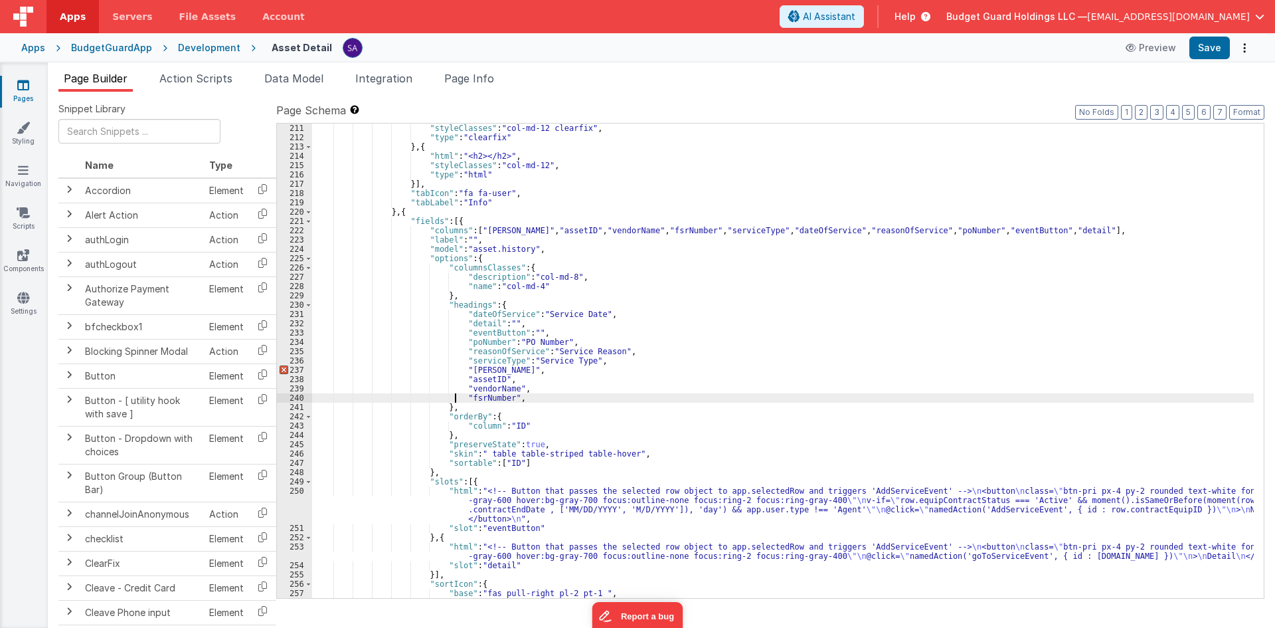
click at [513, 399] on div ""styleClasses" : "col-md-12 clearfix" , "type" : "clearfix" } , { "html" : "<h2…" at bounding box center [783, 370] width 942 height 493
click at [1020, 47] on button "Save" at bounding box center [1210, 48] width 41 height 23
click at [192, 49] on div "Development" at bounding box center [209, 47] width 62 height 13
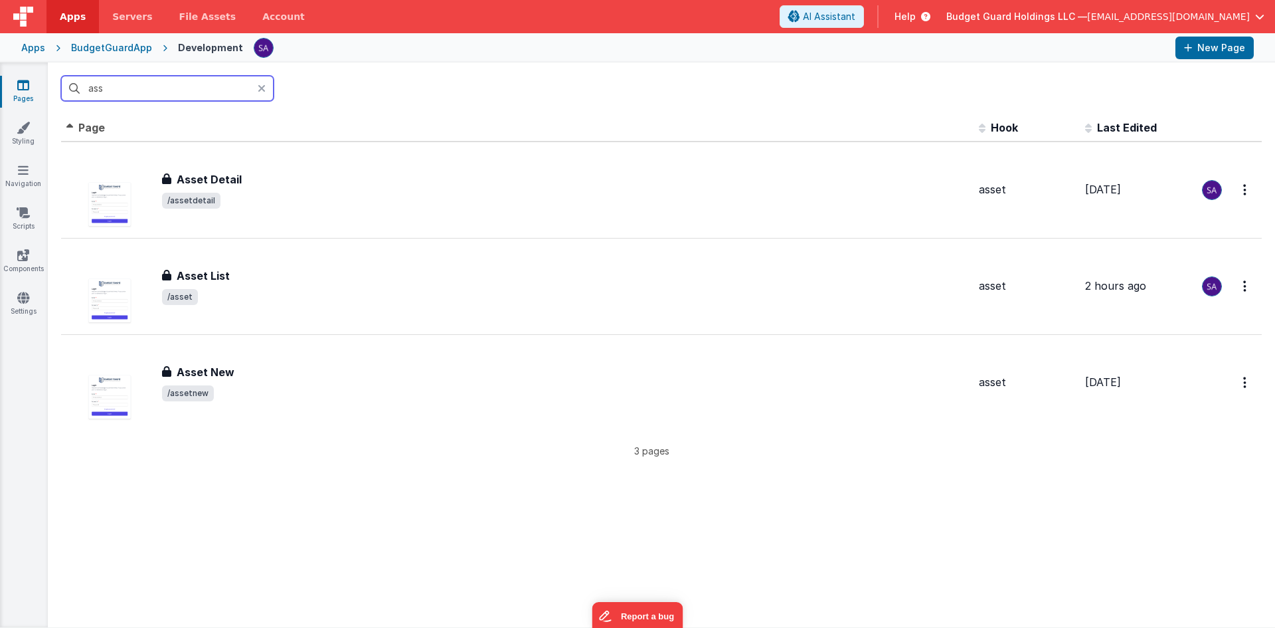
click at [193, 87] on input "ass" at bounding box center [167, 88] width 213 height 25
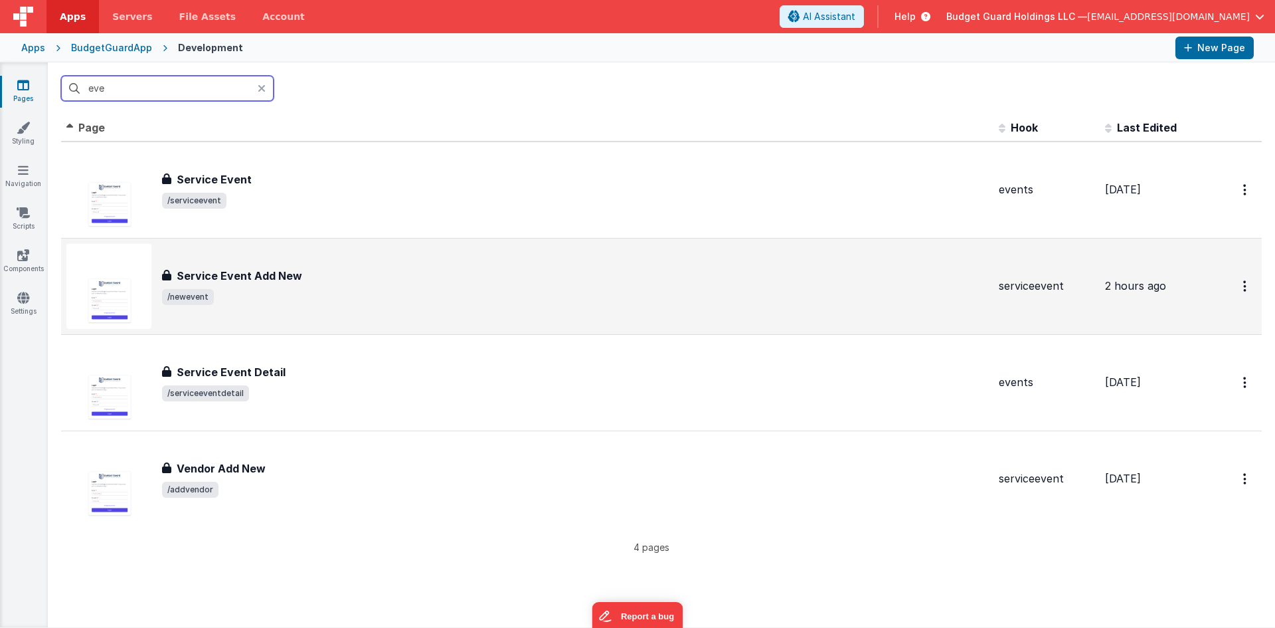
type input "eve"
click at [299, 277] on div "Service Event Add New" at bounding box center [575, 276] width 826 height 16
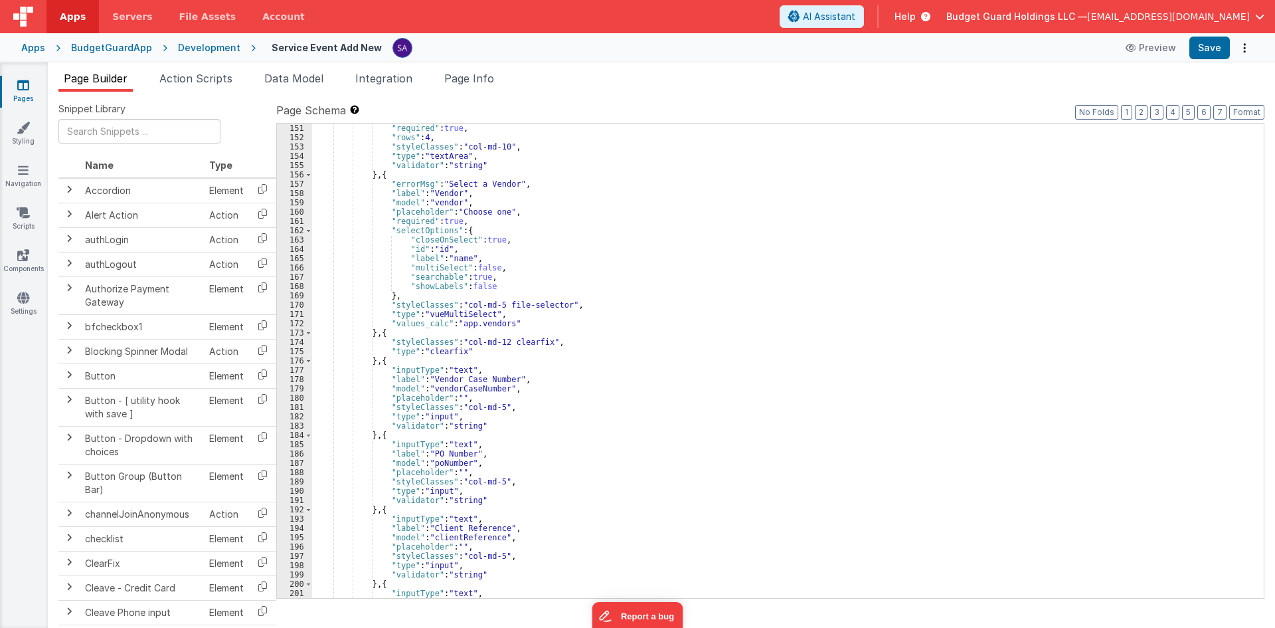
scroll to position [1435, 0]
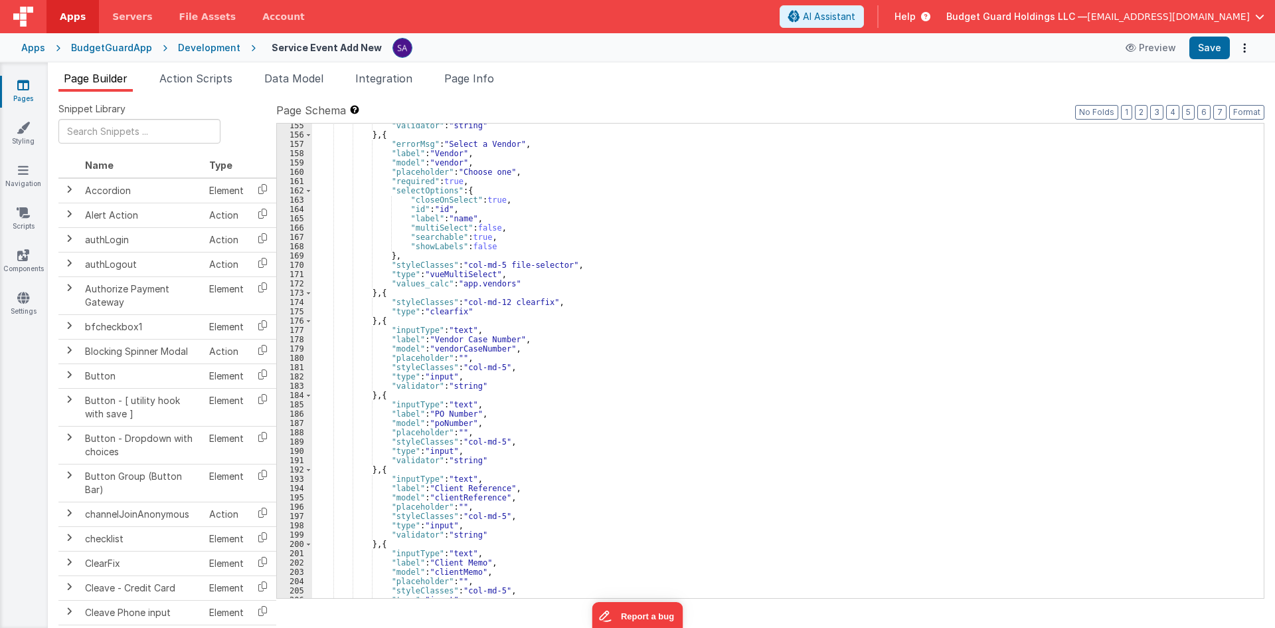
click at [597, 299] on div ""validator" : "string" } , { "errorMsg" : "Select a Vendor" , "label" : "Vendor…" at bounding box center [783, 367] width 942 height 493
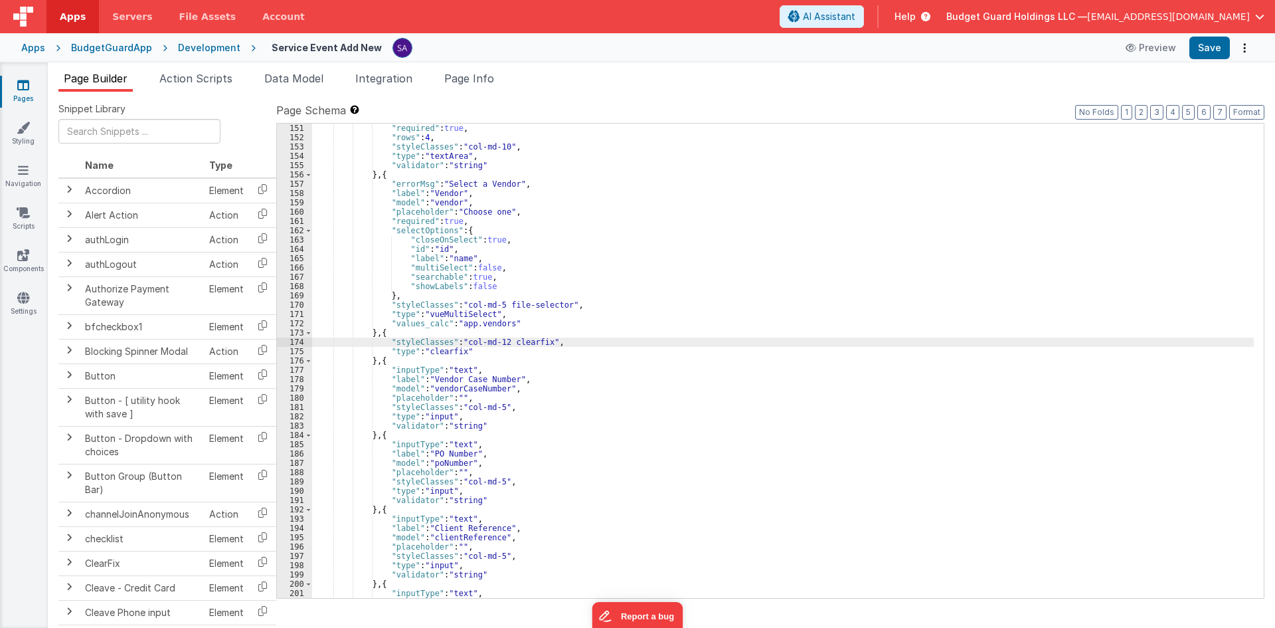
scroll to position [1275, 0]
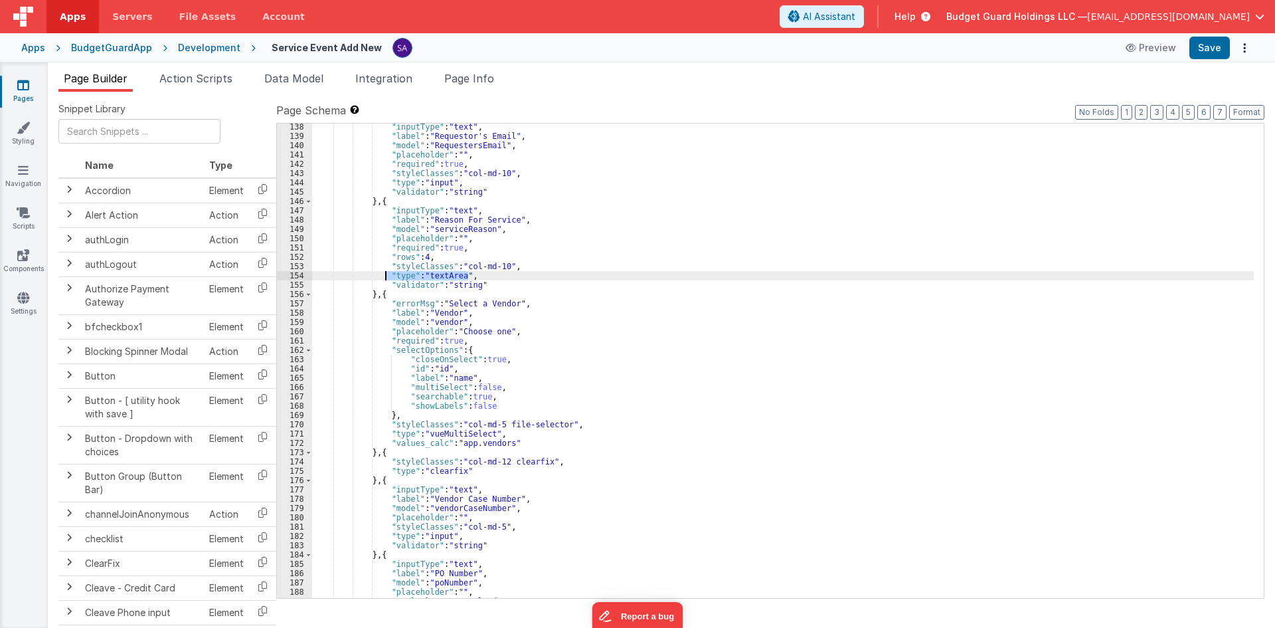
drag, startPoint x: 471, startPoint y: 275, endPoint x: 384, endPoint y: 274, distance: 87.0
click at [384, 274] on div ""inputType" : "text" , "label" : "Requestor's Email" , "model" : "RequestersEma…" at bounding box center [783, 368] width 942 height 493
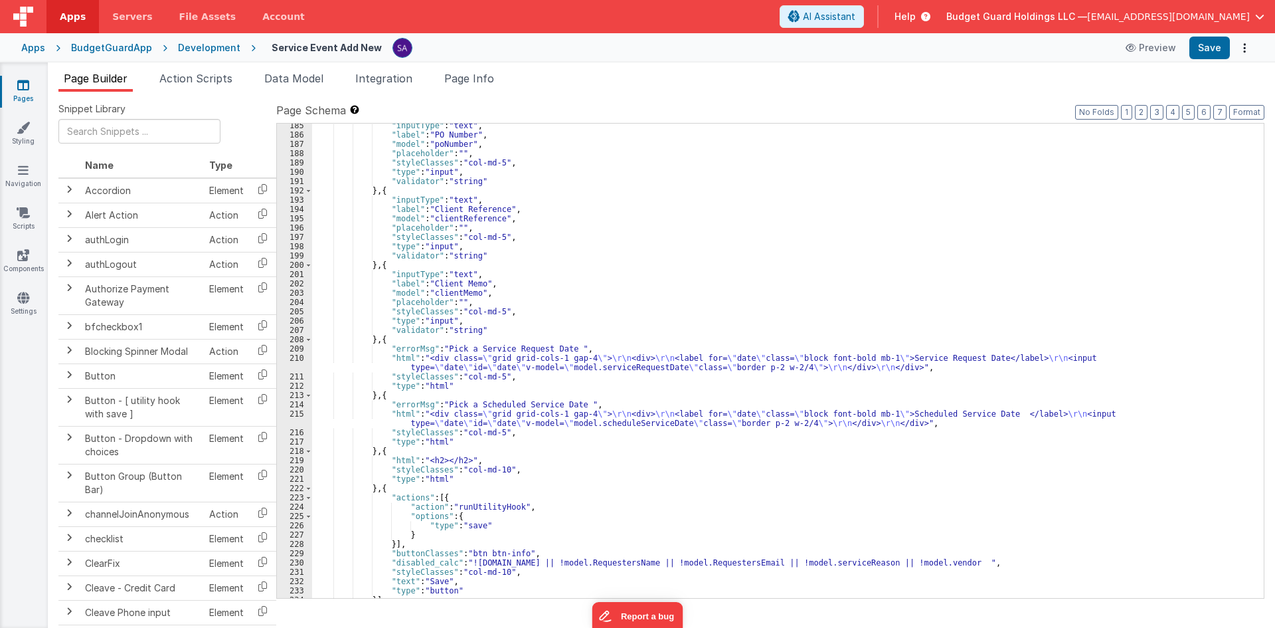
scroll to position [1754, 0]
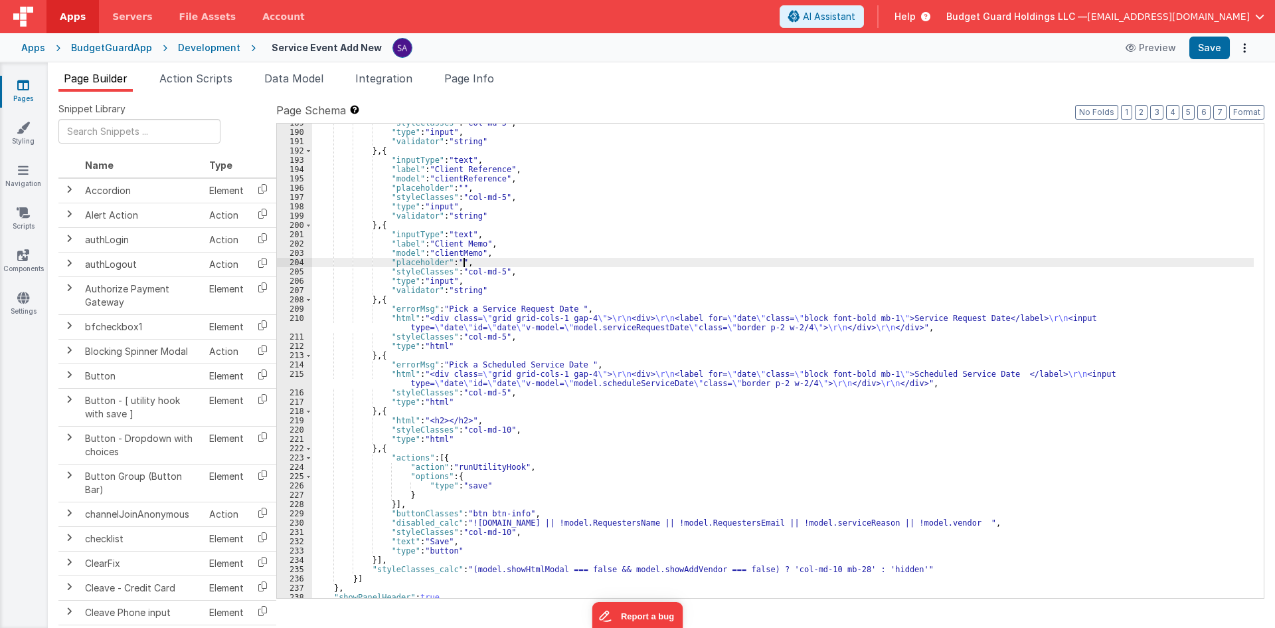
click at [480, 262] on div ""styleClasses" : "col-md-5" , "type" : "input" , "validator" : "string" } , { "…" at bounding box center [783, 364] width 942 height 493
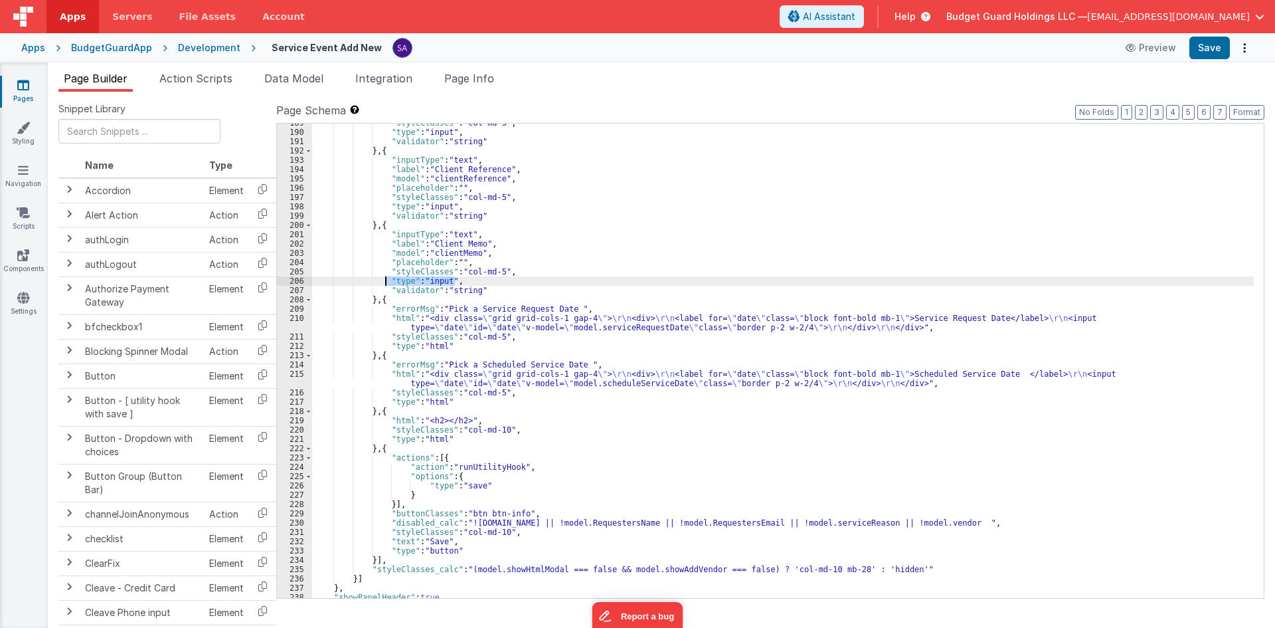
drag, startPoint x: 467, startPoint y: 280, endPoint x: 386, endPoint y: 282, distance: 81.1
click at [386, 282] on div ""styleClasses" : "col-md-5" , "type" : "input" , "validator" : "string" } , { "…" at bounding box center [783, 364] width 942 height 493
click at [494, 268] on div ""styleClasses" : "col-md-5" , "type" : "input" , "validator" : "string" } , { "…" at bounding box center [783, 364] width 942 height 493
click at [1020, 52] on button "Save" at bounding box center [1210, 48] width 41 height 23
click at [1020, 45] on button "Save" at bounding box center [1210, 48] width 41 height 23
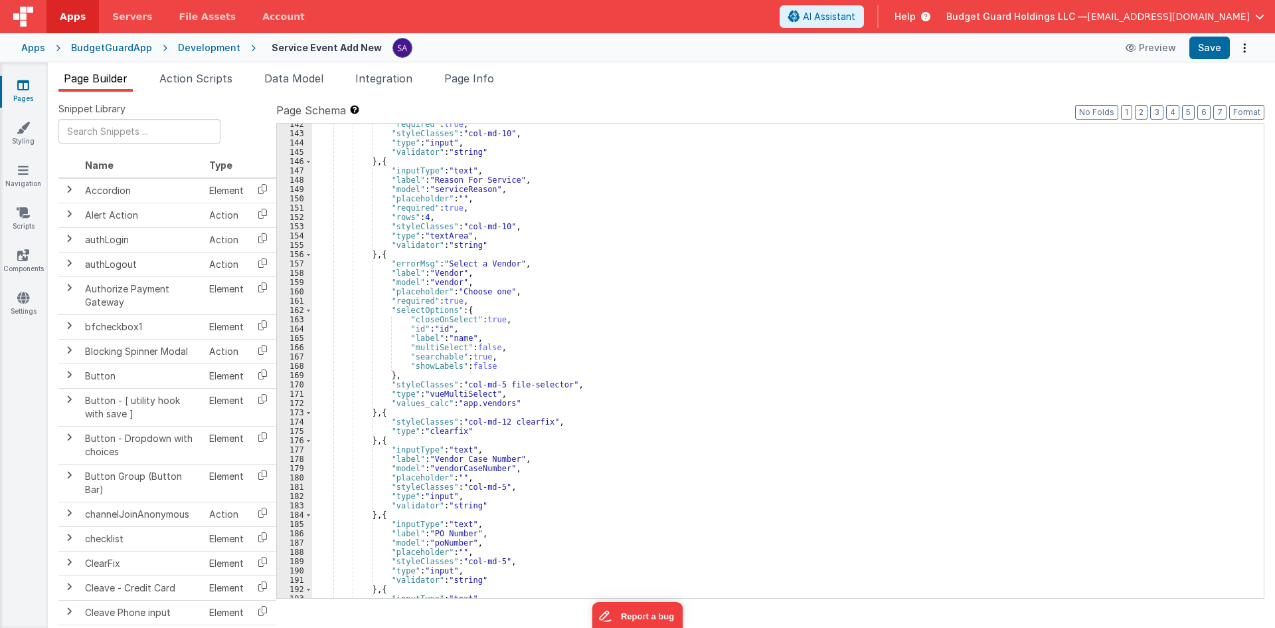
scroll to position [1275, 0]
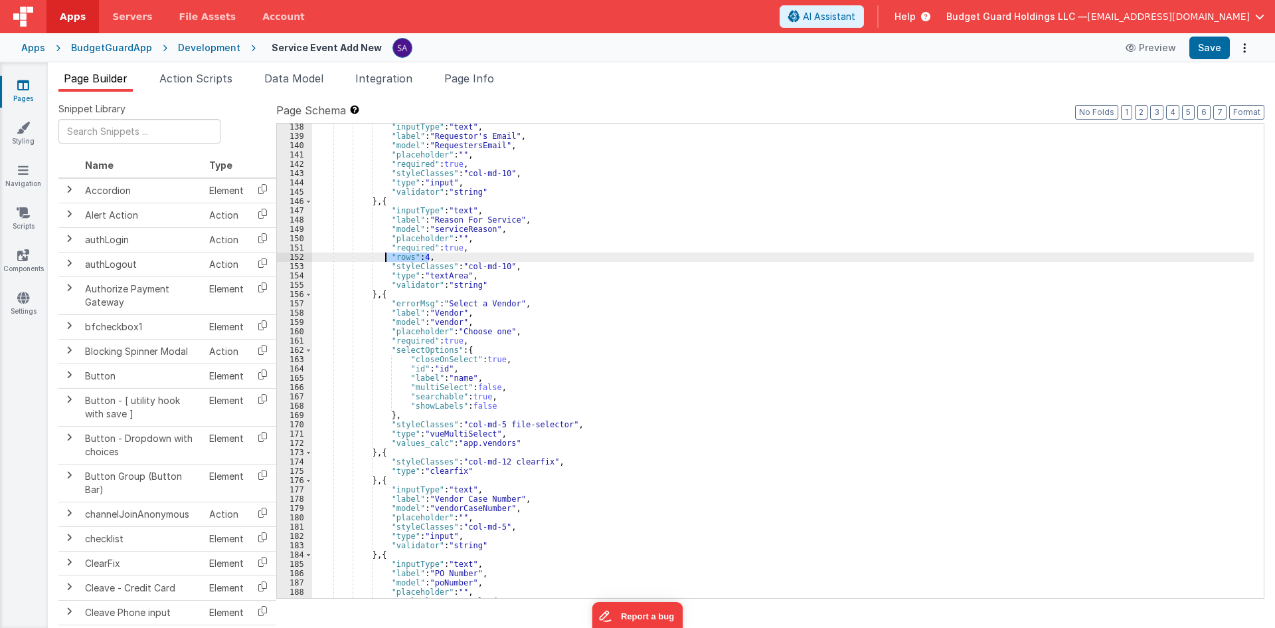
drag, startPoint x: 422, startPoint y: 260, endPoint x: 385, endPoint y: 259, distance: 37.2
click at [385, 259] on div ""inputType" : "text" , "label" : "Requestor's Email" , "model" : "RequestersEma…" at bounding box center [783, 368] width 942 height 493
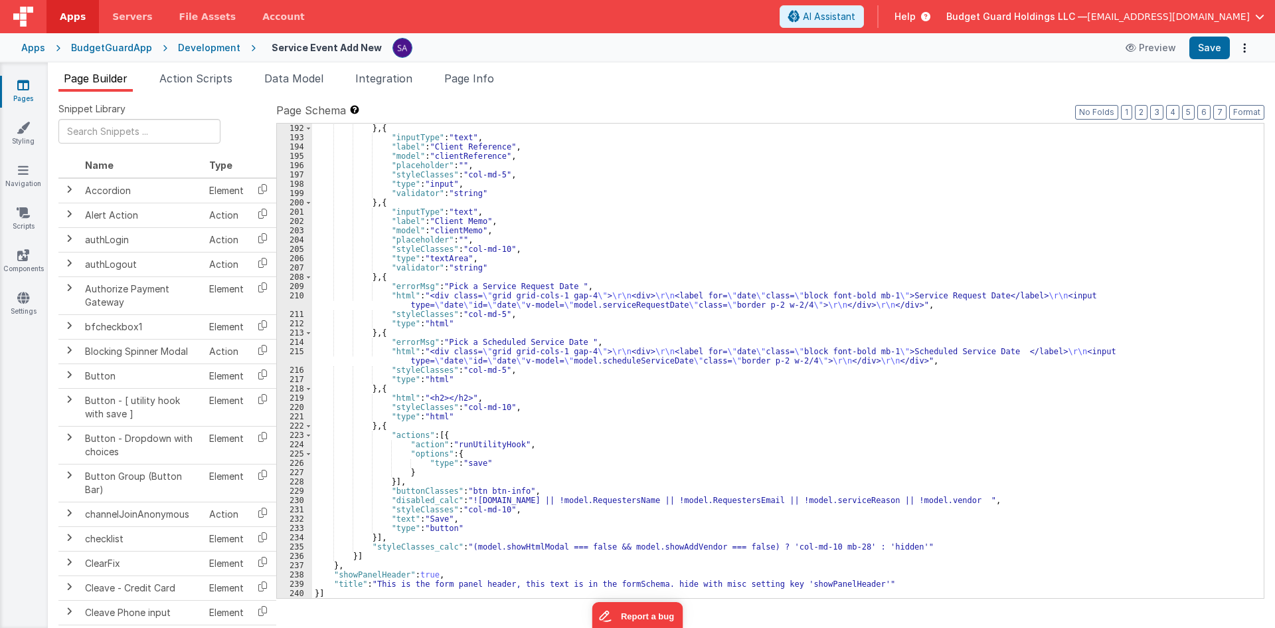
scroll to position [1736, 0]
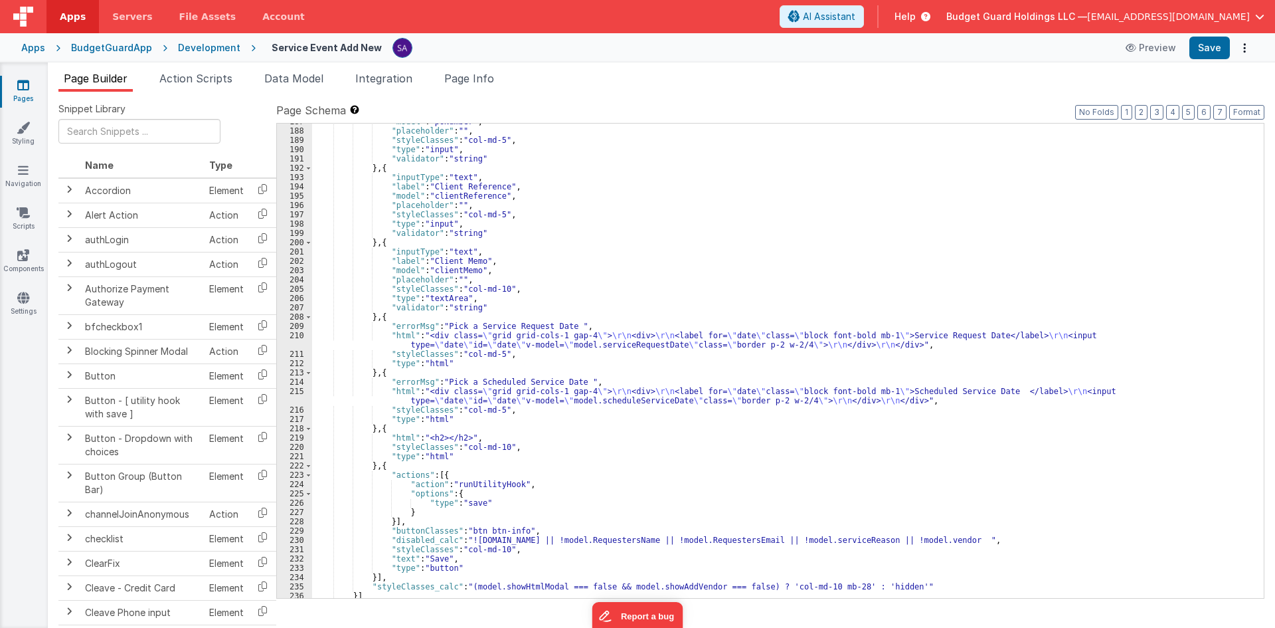
click at [479, 280] on div ""model" : "poNumber" , "placeholder" : "" , "styleClasses" : "col-md-5" , "type…" at bounding box center [783, 363] width 942 height 493
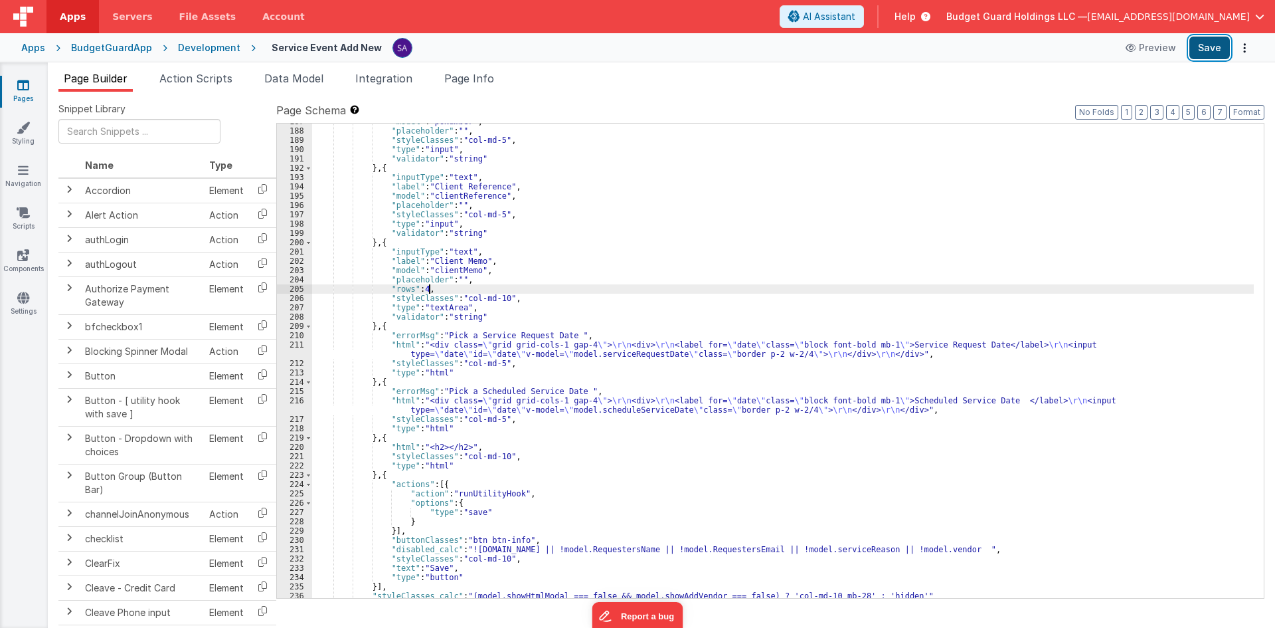
click at [1020, 50] on button "Save" at bounding box center [1210, 48] width 41 height 23
click at [221, 54] on div "Apps BudgetGuardApp Development Service Event Add [GEOGRAPHIC_DATA] Save" at bounding box center [637, 47] width 1275 height 29
click at [219, 49] on div "Development" at bounding box center [209, 47] width 62 height 13
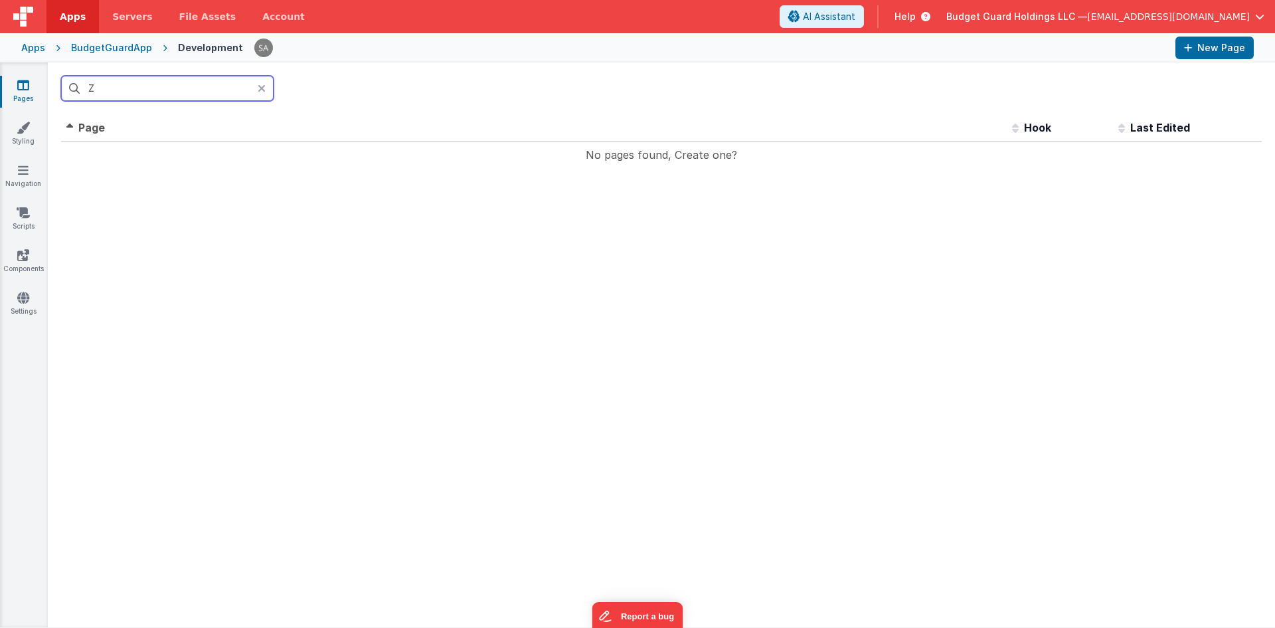
drag, startPoint x: 187, startPoint y: 94, endPoint x: 92, endPoint y: 99, distance: 95.8
click at [92, 99] on input "Z" at bounding box center [167, 88] width 213 height 25
drag, startPoint x: 118, startPoint y: 78, endPoint x: 89, endPoint y: 88, distance: 30.5
click at [89, 88] on input "Za" at bounding box center [167, 88] width 213 height 25
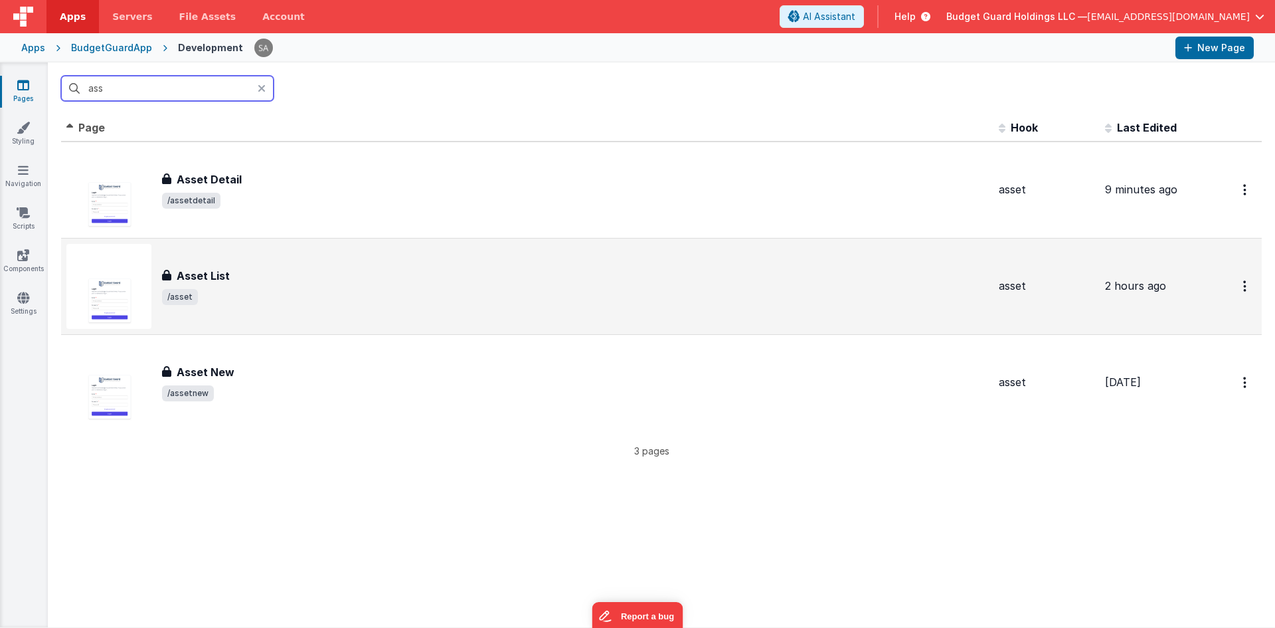
type input "ass"
click at [281, 286] on div "Asset List Asset List /asset" at bounding box center [575, 286] width 826 height 37
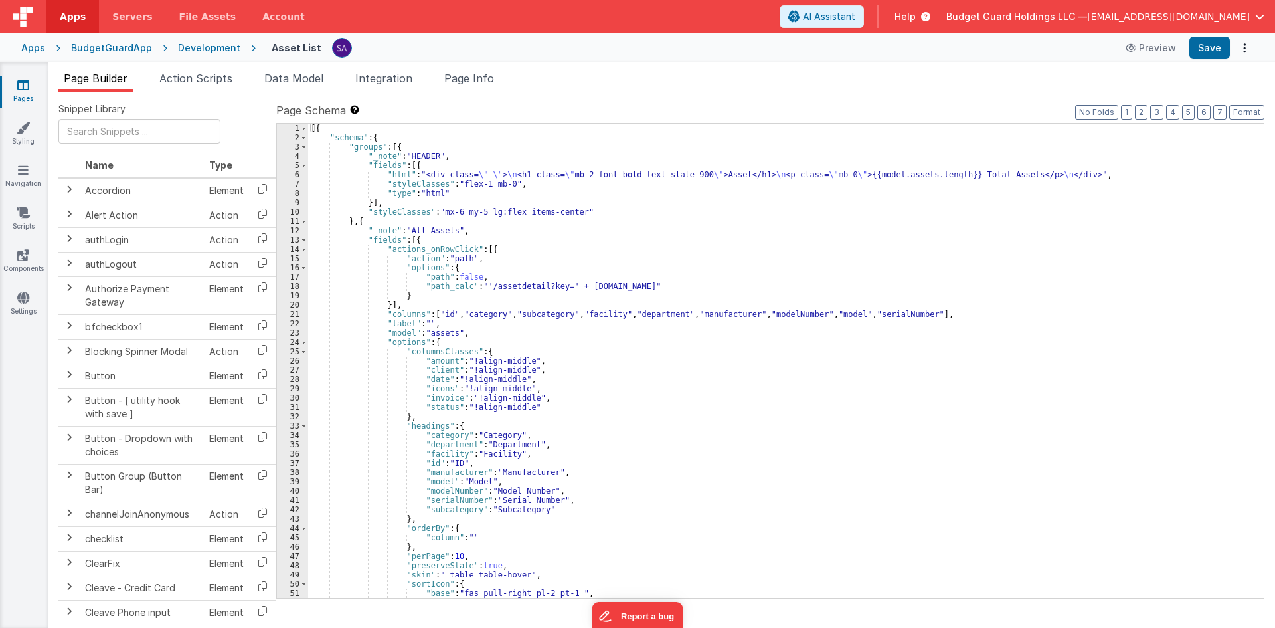
click at [734, 173] on div "[{ "schema" : { "groups" : [{ "_note" : "HEADER" , "fields" : [{ "html" : "<div…" at bounding box center [781, 370] width 946 height 493
click at [731, 173] on div "[{ "schema" : { "groups" : [{ "_note" : "HEADER" , "fields" : [{ "html" : "<div…" at bounding box center [781, 370] width 946 height 493
click at [771, 177] on div "[{ "schema" : { "groups" : [{ "_note" : "HEADER" , "fields" : [{ "html" : "<div…" at bounding box center [781, 370] width 946 height 493
drag, startPoint x: 1200, startPoint y: 46, endPoint x: 1042, endPoint y: 1, distance: 163.8
click at [1020, 46] on button "Save" at bounding box center [1210, 48] width 41 height 23
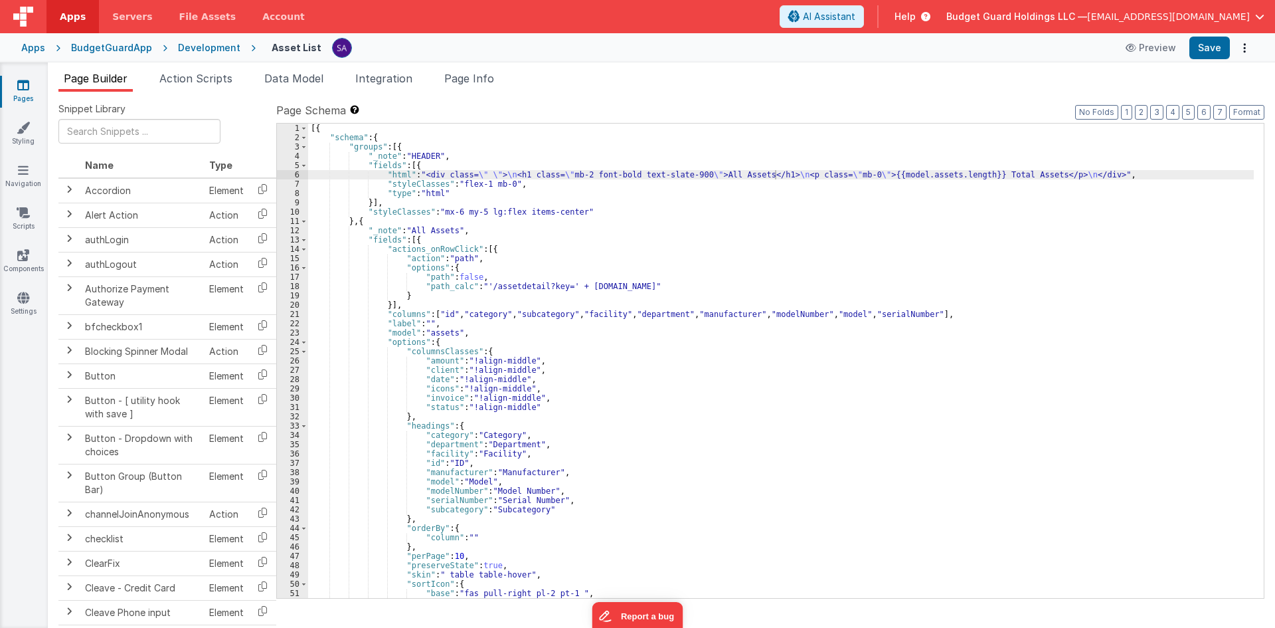
click at [199, 50] on div "Development" at bounding box center [209, 47] width 62 height 13
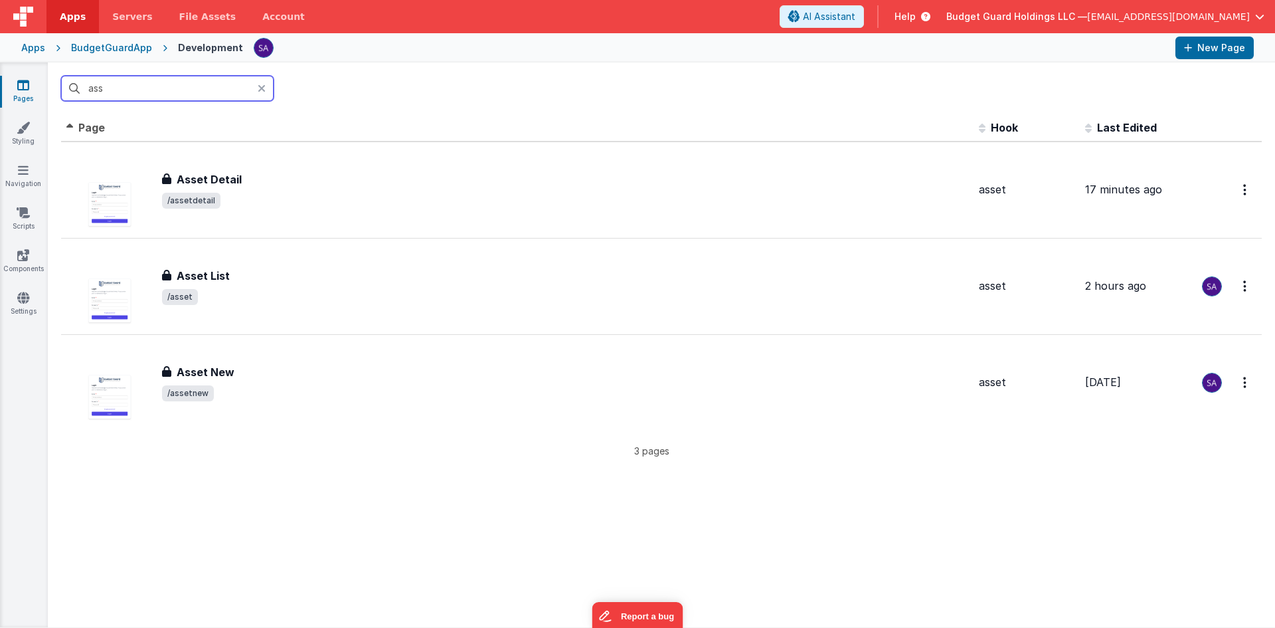
click at [203, 88] on input "ass" at bounding box center [167, 88] width 213 height 25
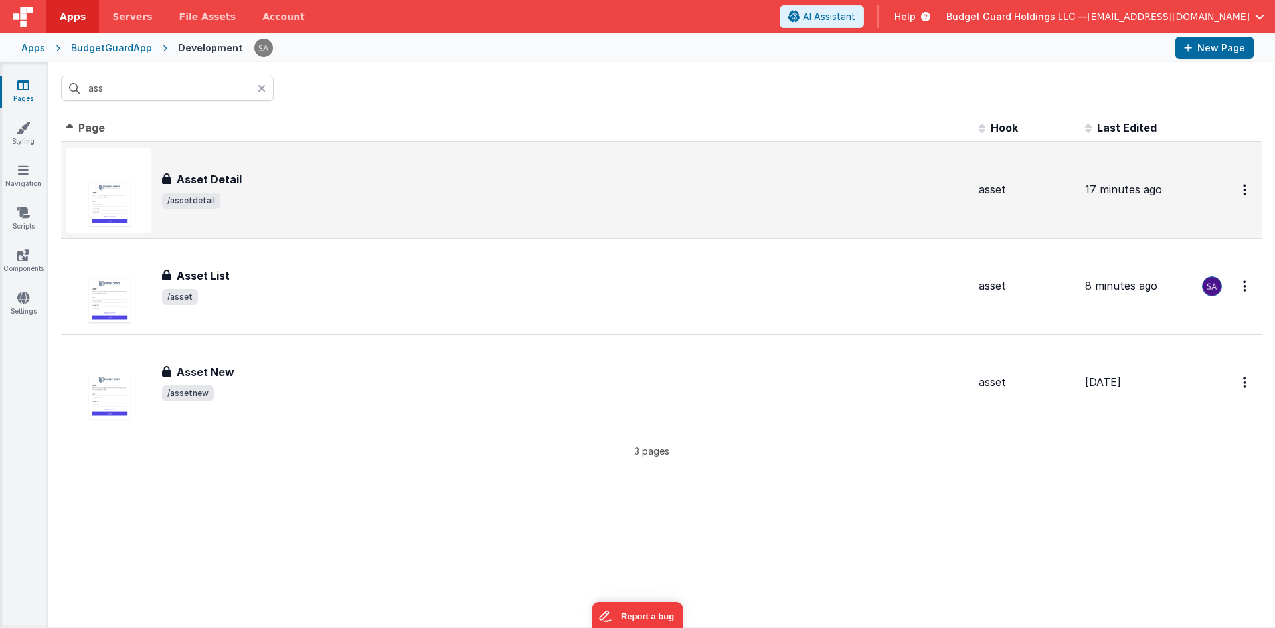
click at [236, 215] on div "Asset Detail Asset Detail /assetdetail" at bounding box center [517, 189] width 902 height 85
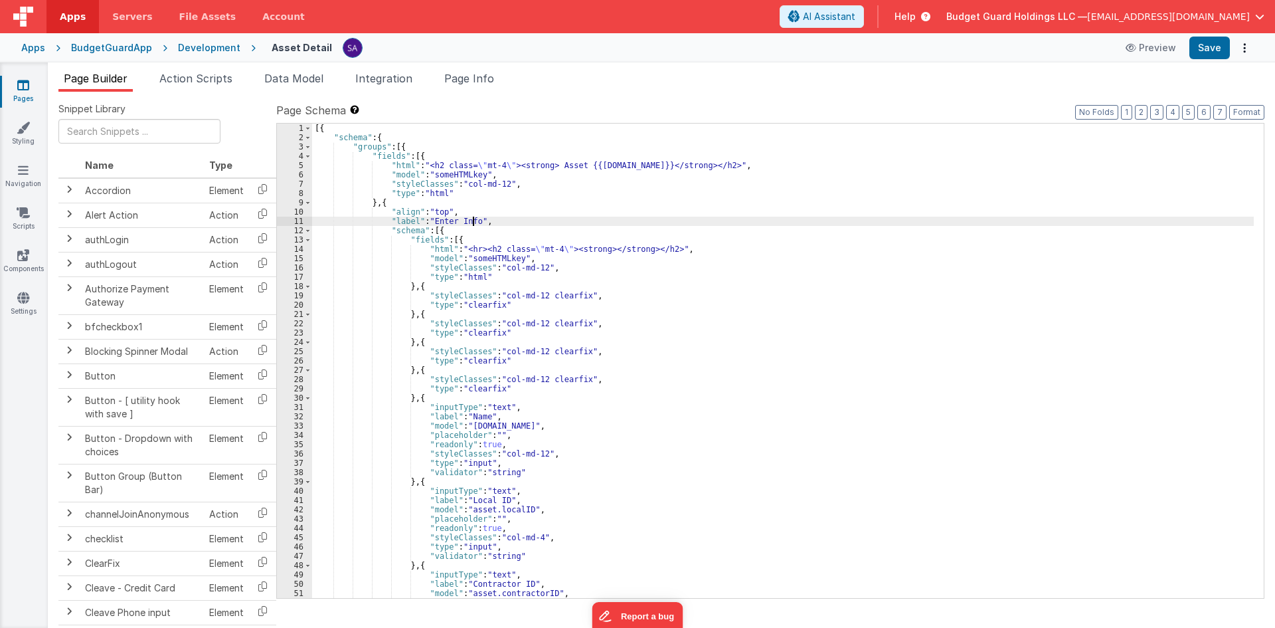
click at [472, 223] on div "[{ "schema" : { "groups" : [{ "fields" : [{ "html" : "<h2 class= \" mt-4 \" ><s…" at bounding box center [783, 370] width 942 height 493
click at [1020, 50] on button "Save" at bounding box center [1210, 48] width 41 height 23
click at [212, 46] on div "Development" at bounding box center [209, 47] width 62 height 13
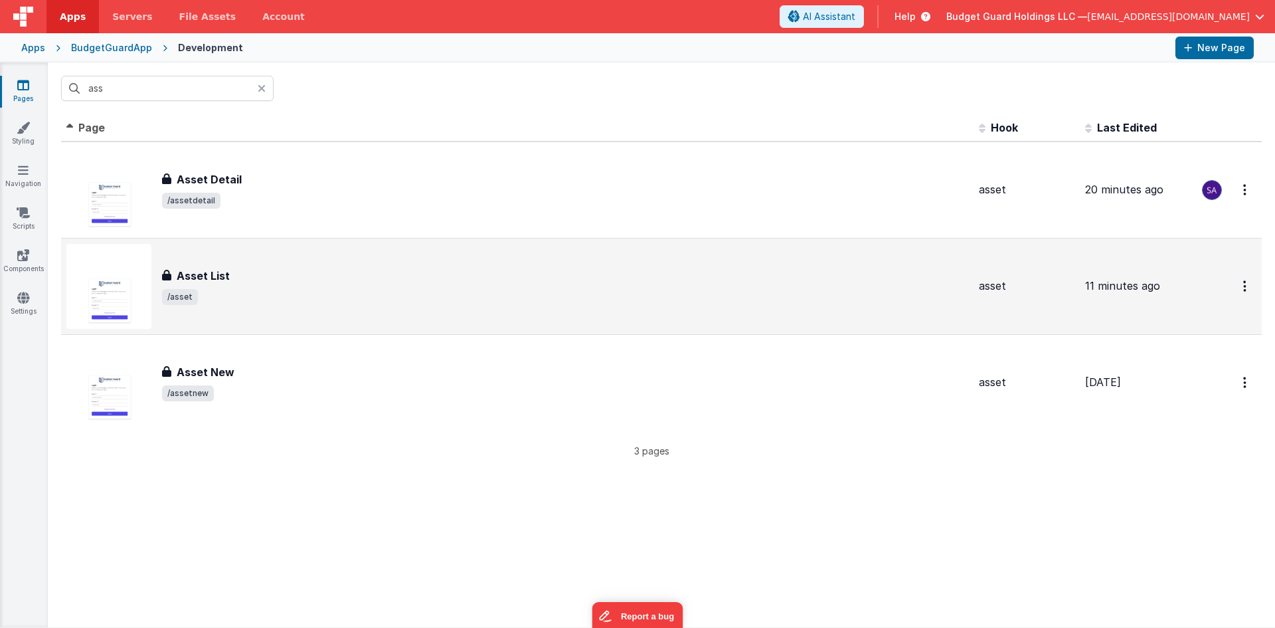
click at [184, 283] on h3 "Asset List" at bounding box center [203, 276] width 53 height 16
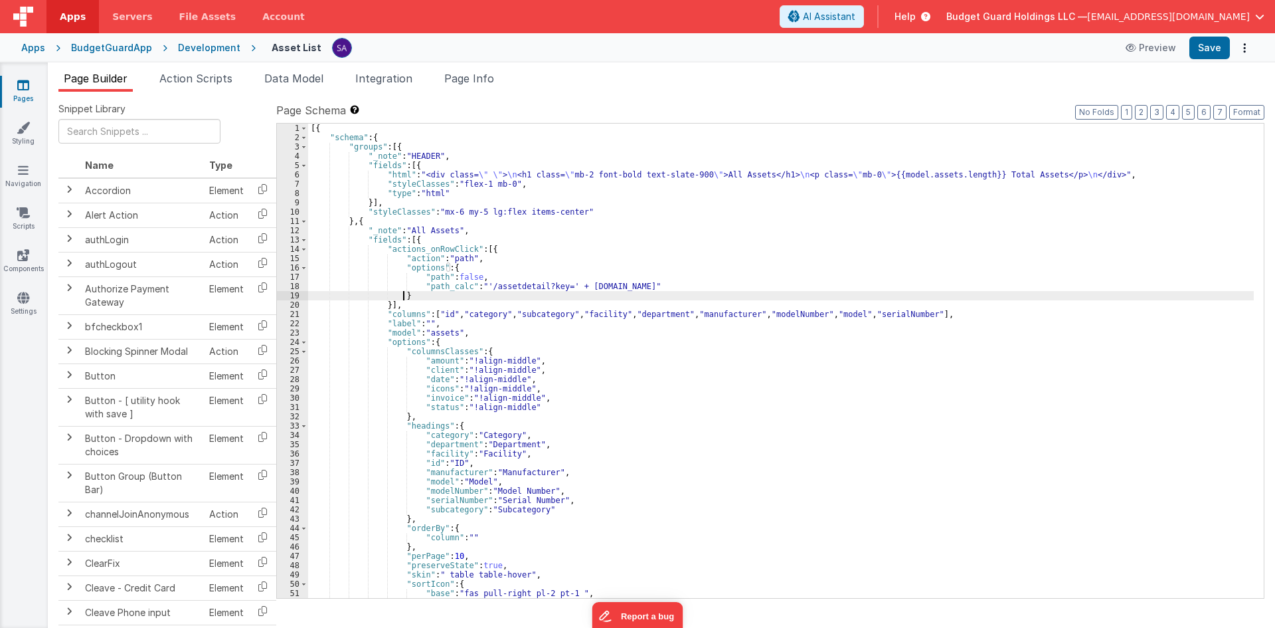
click at [414, 292] on div "[{ "schema" : { "groups" : [{ "_note" : "HEADER" , "fields" : [{ "html" : "<div…" at bounding box center [781, 370] width 946 height 493
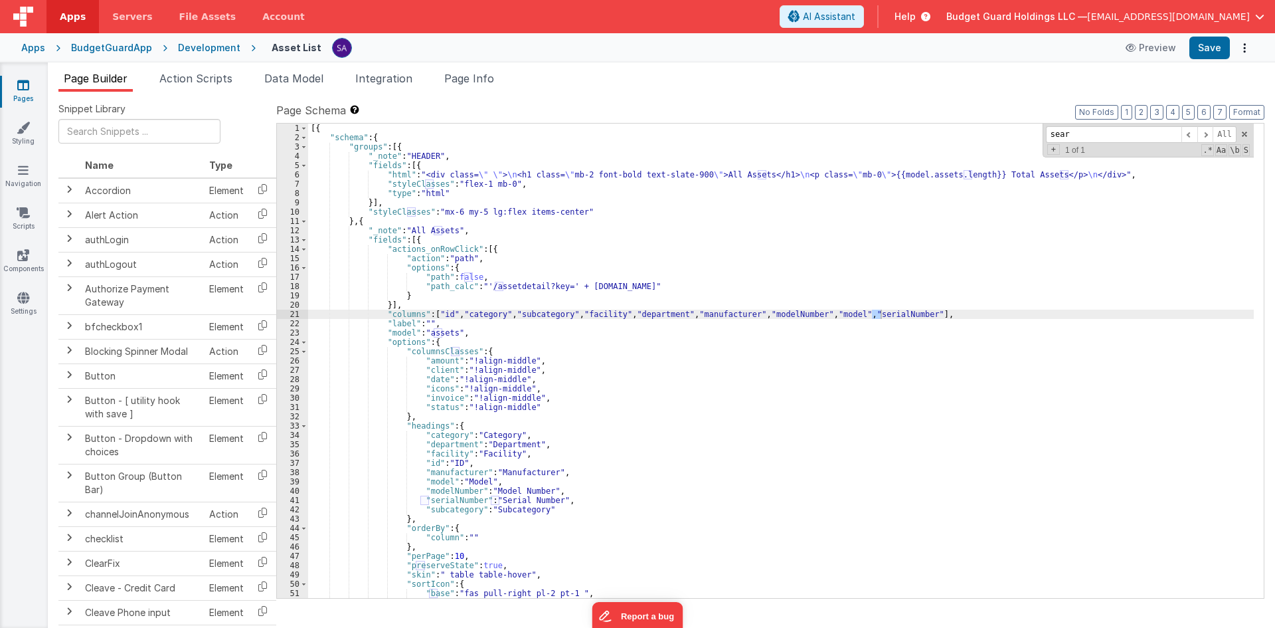
scroll to position [288, 0]
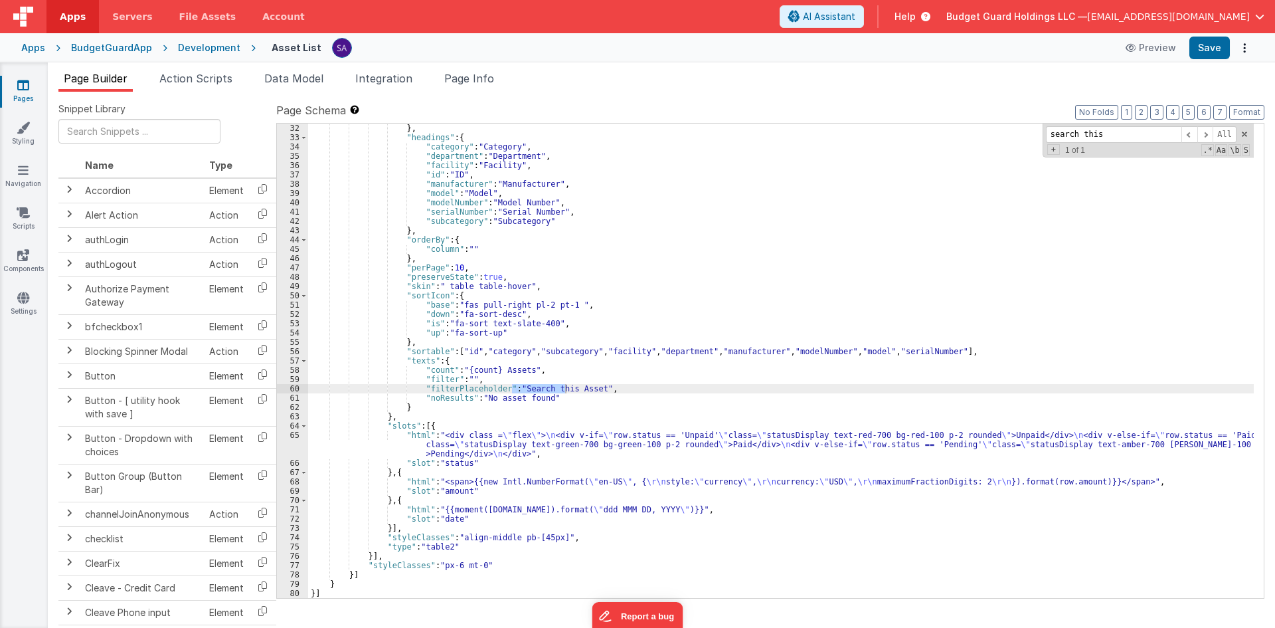
type input "search this"
click at [587, 366] on div "} , "headings" : { "category" : "Category" , "department" : "Department" , "fac…" at bounding box center [781, 370] width 946 height 493
drag, startPoint x: 587, startPoint y: 390, endPoint x: 512, endPoint y: 388, distance: 75.1
click at [512, 388] on div "} , "headings" : { "category" : "Category" , "department" : "Department" , "fac…" at bounding box center [781, 370] width 946 height 493
click at [1020, 50] on button "Save" at bounding box center [1210, 48] width 41 height 23
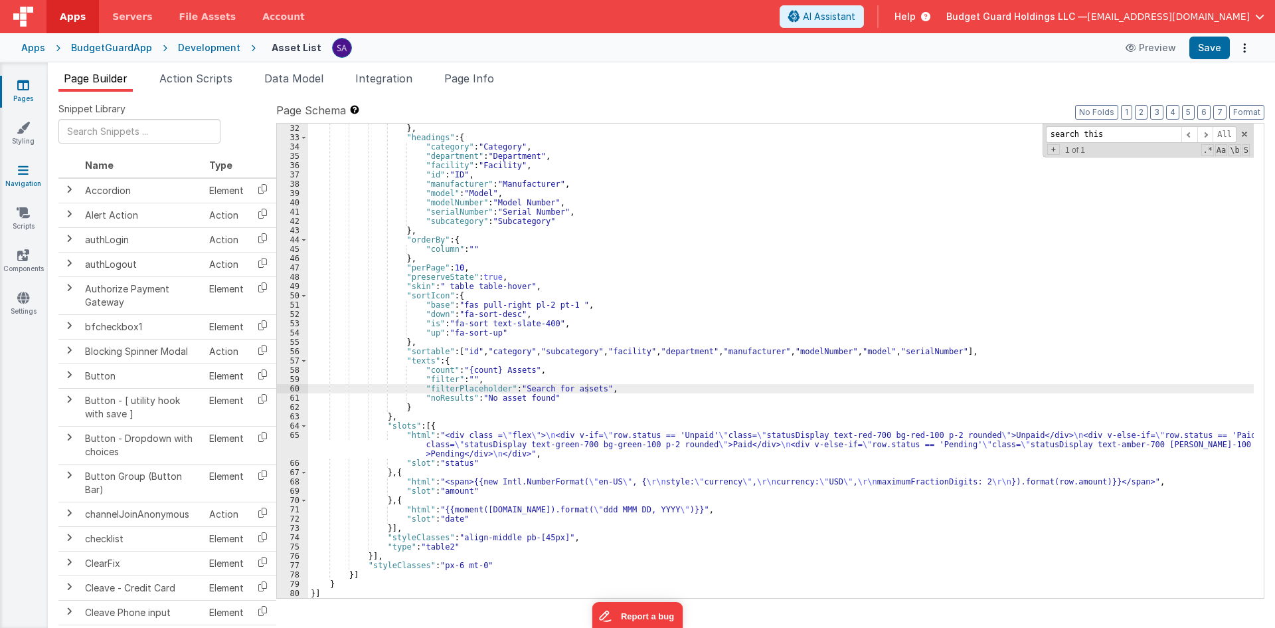
click at [28, 181] on link "Navigation" at bounding box center [23, 176] width 48 height 27
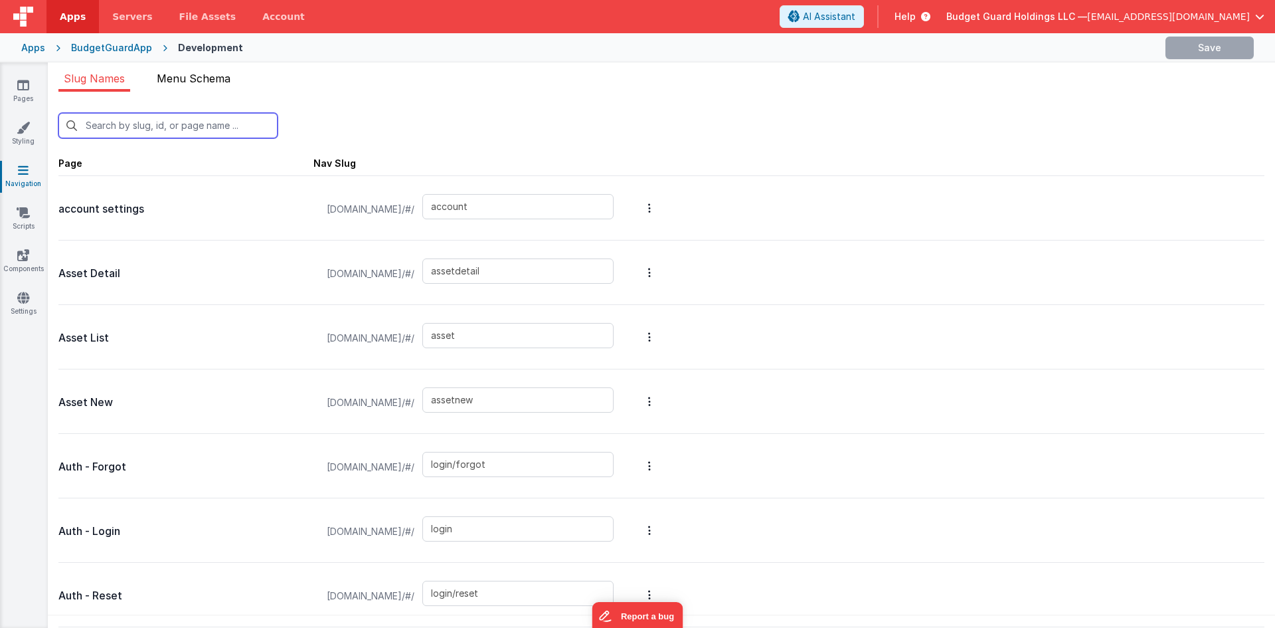
drag, startPoint x: 212, startPoint y: 118, endPoint x: 211, endPoint y: 85, distance: 32.6
click at [212, 118] on input "text" at bounding box center [167, 125] width 219 height 25
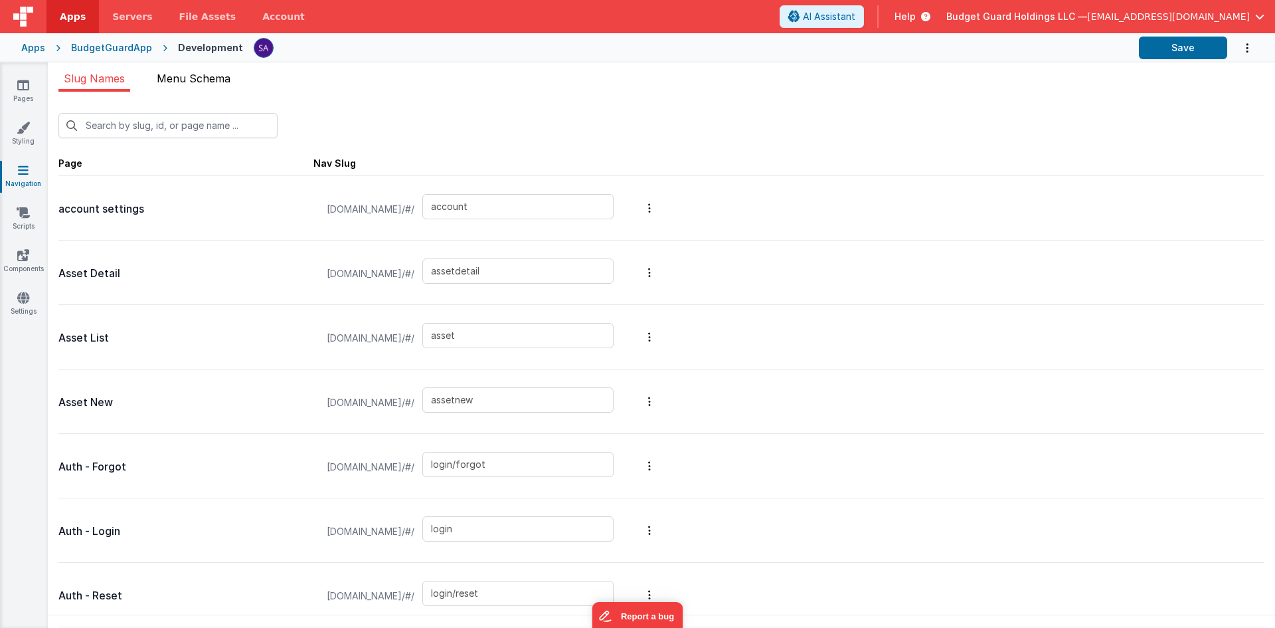
click at [212, 85] on li "Menu Schema" at bounding box center [193, 80] width 84 height 21
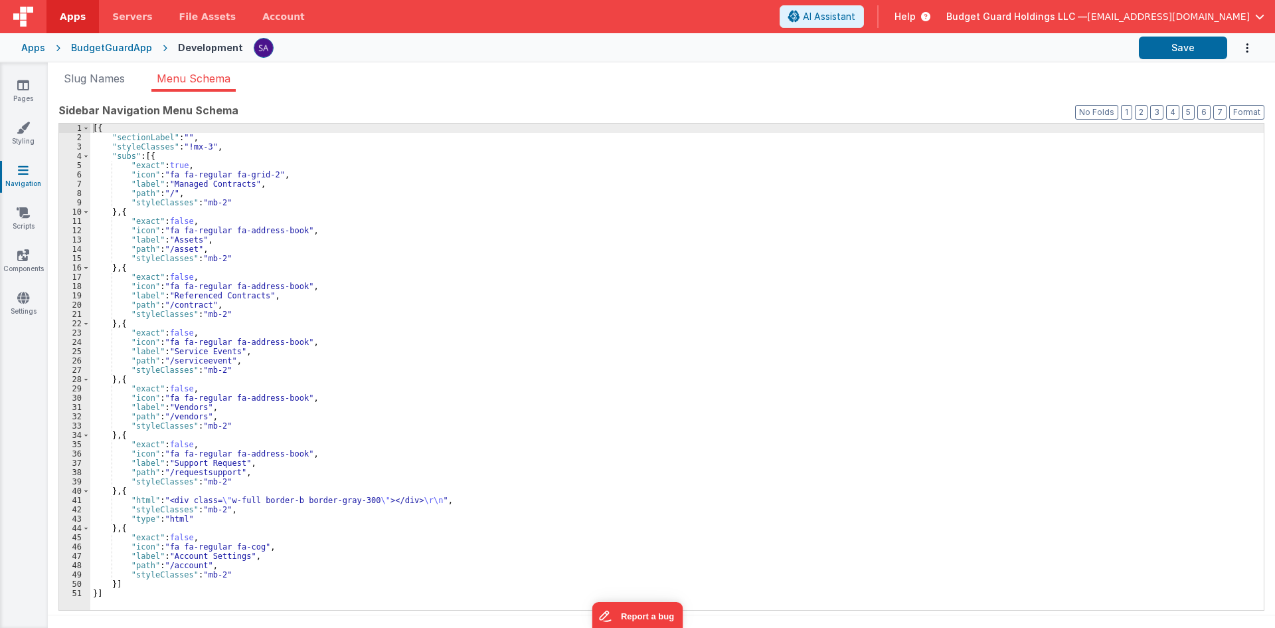
click at [200, 361] on div "[{ "sectionLabel" : "" , "styleClasses" : "!mx-3" , "subs" : [{ "exact" : true …" at bounding box center [677, 376] width 1174 height 505
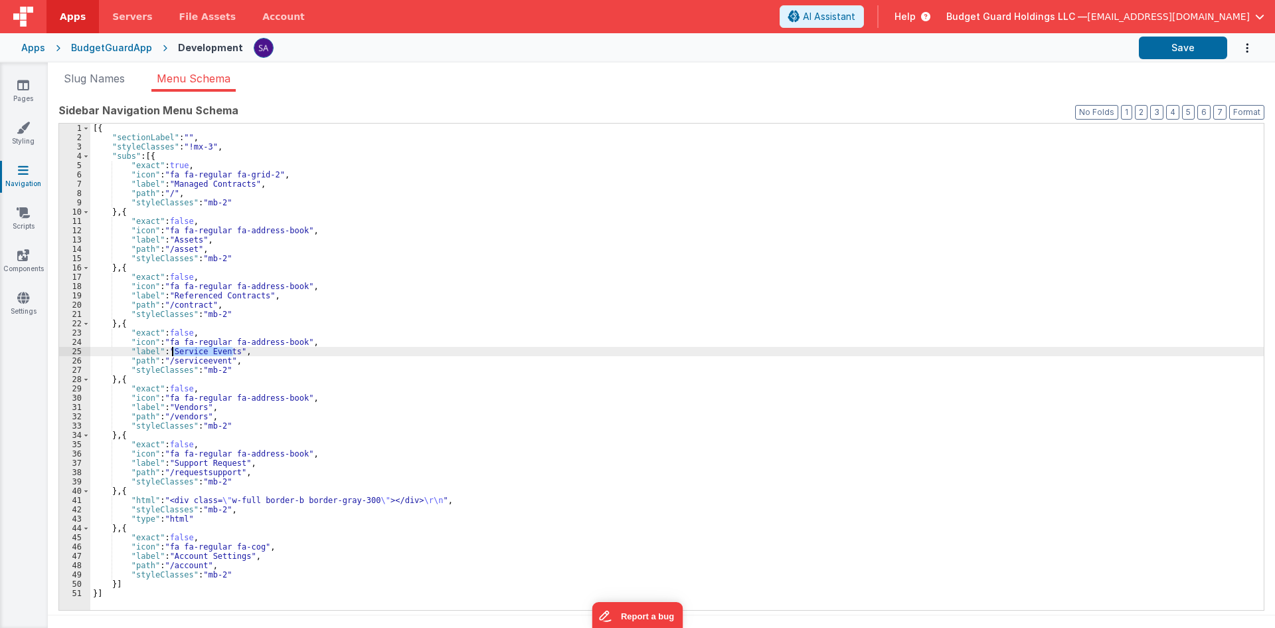
drag, startPoint x: 232, startPoint y: 352, endPoint x: 173, endPoint y: 351, distance: 59.1
click at [173, 351] on div "[{ "sectionLabel" : "" , "styleClasses" : "!mx-3" , "subs" : [{ "exact" : true …" at bounding box center [677, 376] width 1174 height 505
drag, startPoint x: 1168, startPoint y: 51, endPoint x: 1117, endPoint y: 21, distance: 58.7
click at [1020, 50] on button "Save" at bounding box center [1183, 48] width 88 height 23
